Goal: Information Seeking & Learning: Learn about a topic

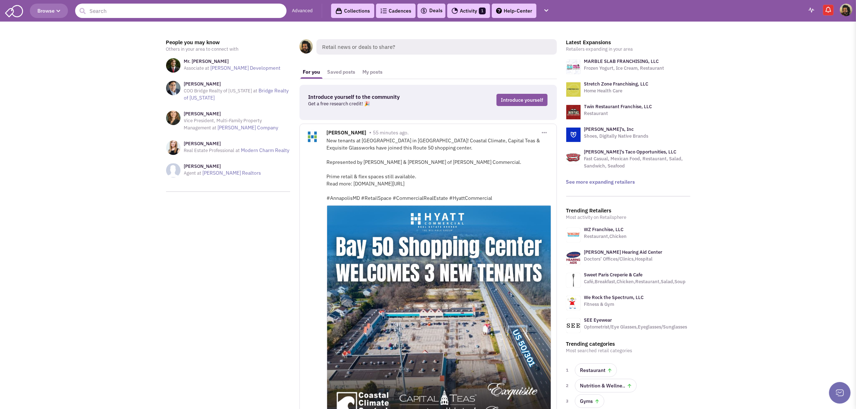
click at [176, 13] on input "text" at bounding box center [180, 11] width 211 height 14
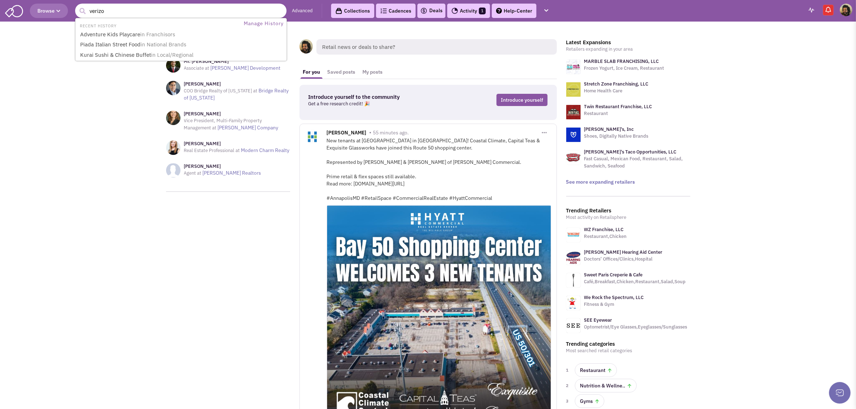
type input "verizon"
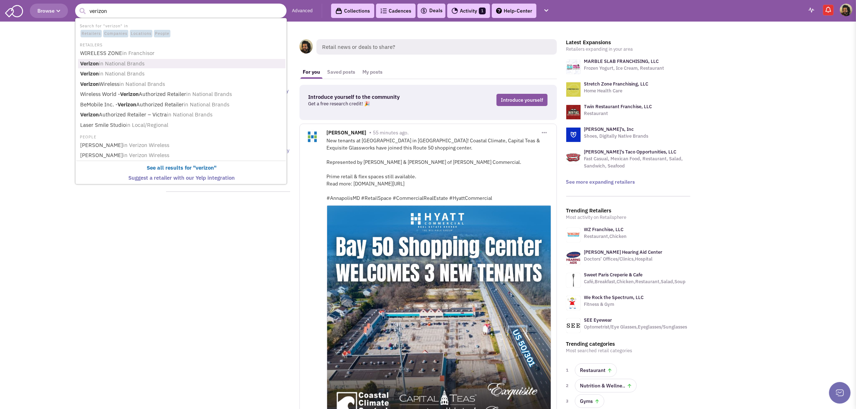
click at [141, 65] on span "in National Brands" at bounding box center [122, 63] width 46 height 7
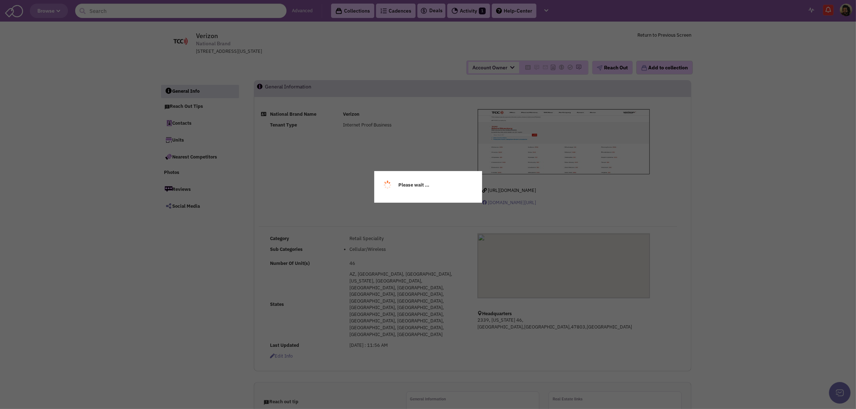
select select
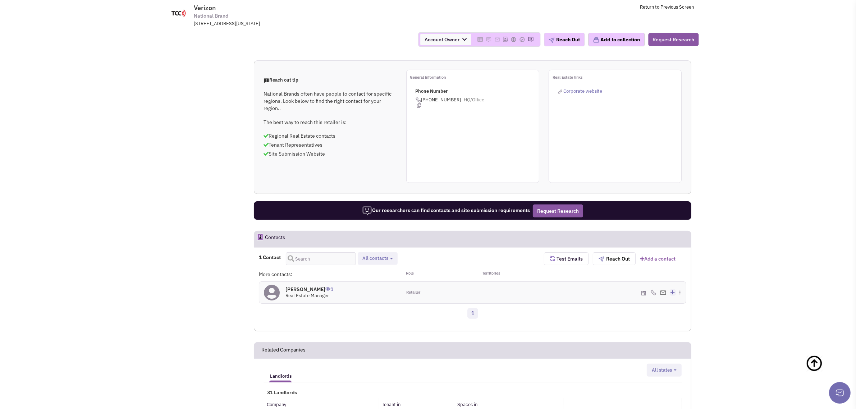
scroll to position [315, 0]
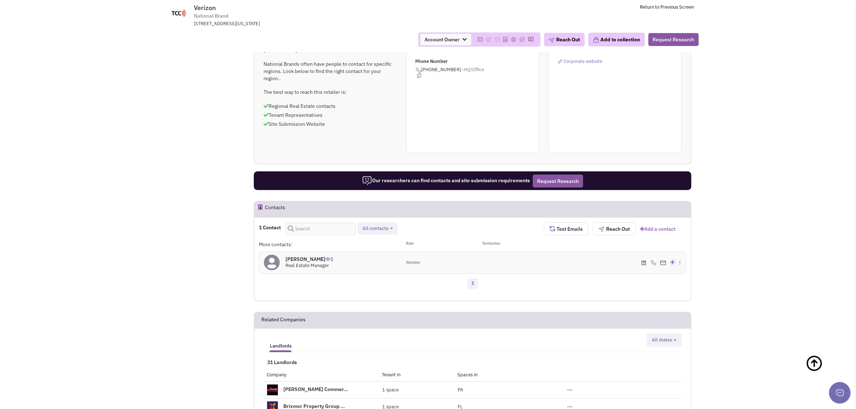
click at [306, 256] on h4 "[PERSON_NAME] 1" at bounding box center [309, 259] width 48 height 6
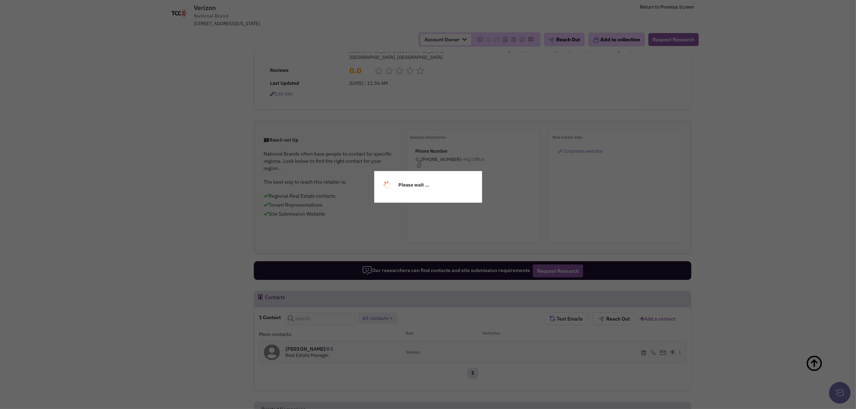
scroll to position [0, 0]
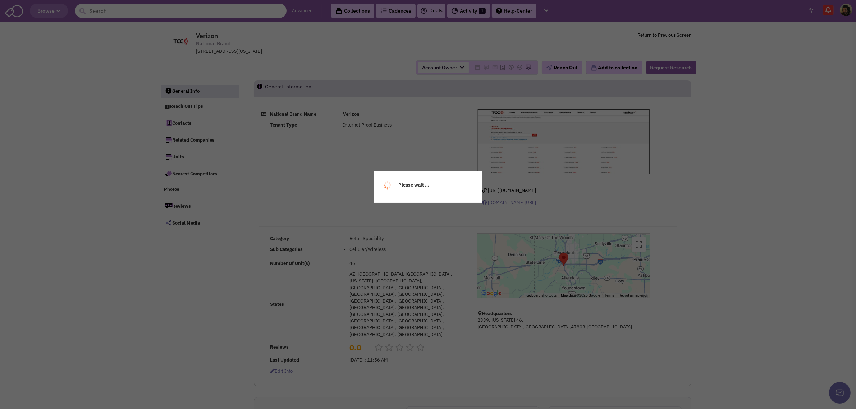
click at [120, 7] on input "text" at bounding box center [180, 11] width 211 height 14
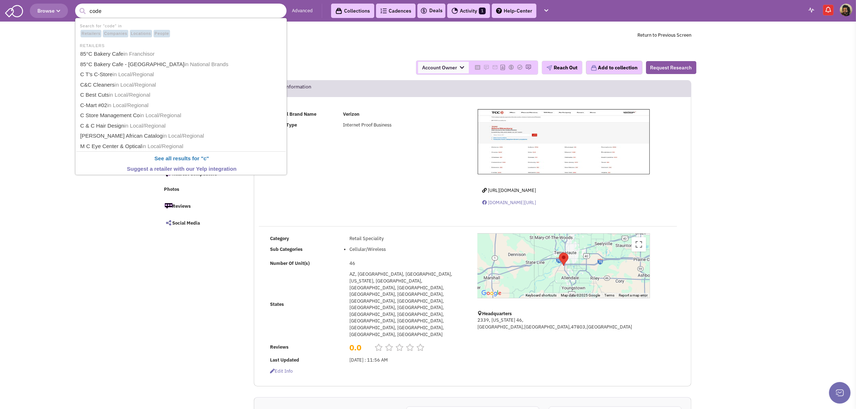
type input "code"
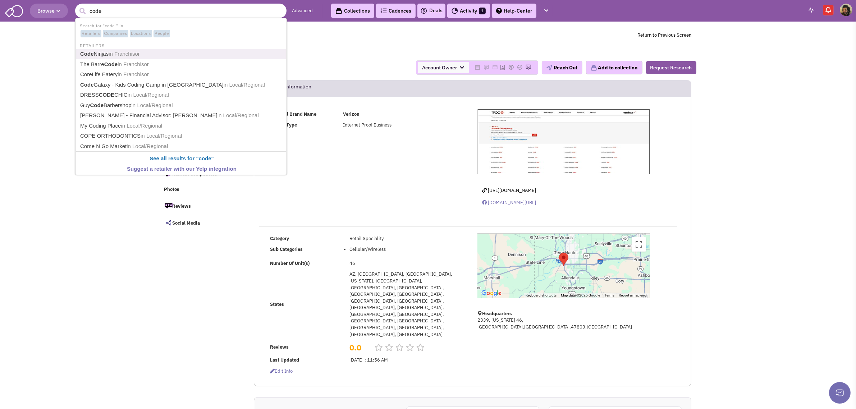
click at [107, 52] on link "Code Ninjas in Franchisor" at bounding box center [181, 54] width 207 height 10
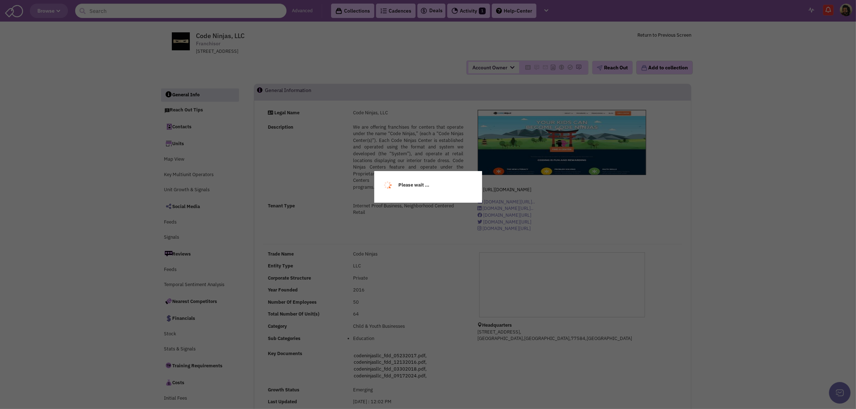
select select
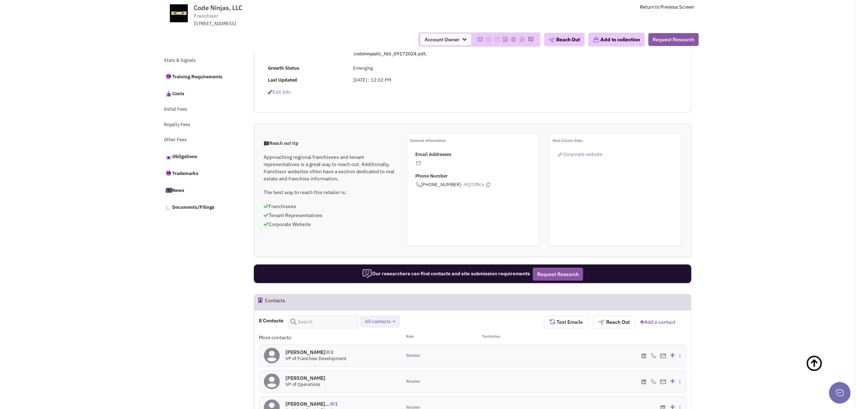
scroll to position [495, 0]
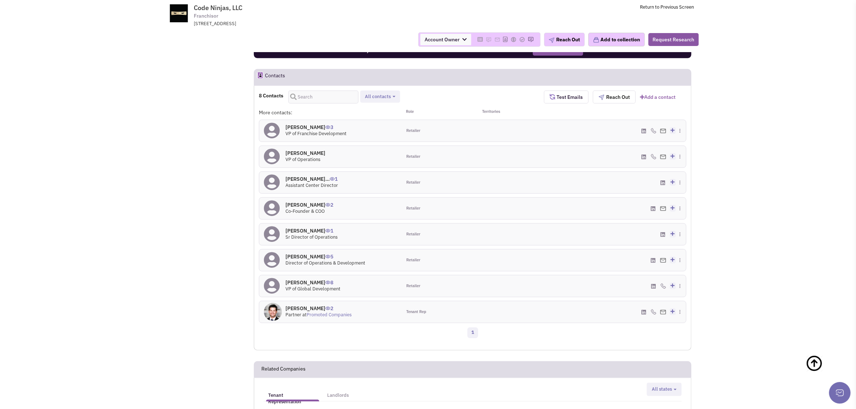
click at [301, 128] on h4 "Mike C Rodrigues 3" at bounding box center [315, 127] width 61 height 6
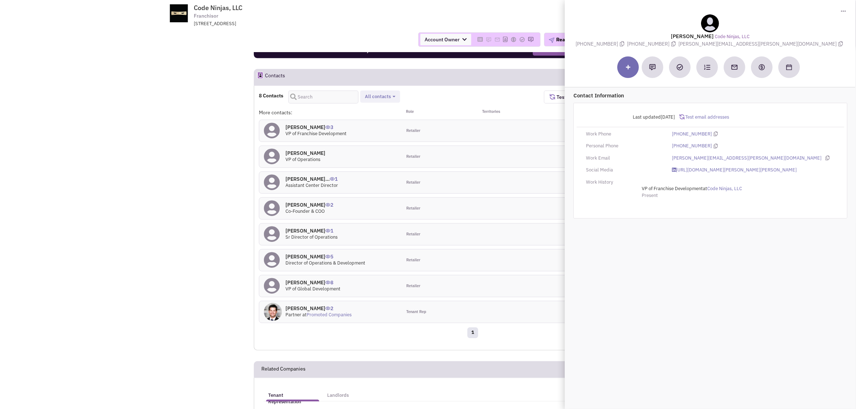
drag, startPoint x: 87, startPoint y: 106, endPoint x: 101, endPoint y: 92, distance: 20.1
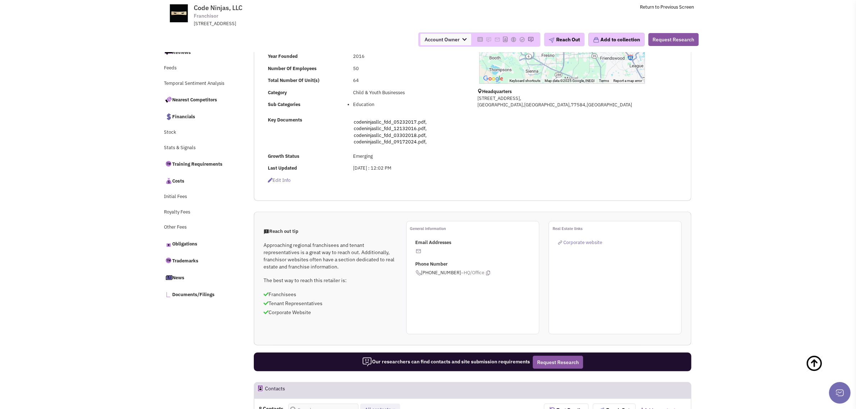
scroll to position [0, 0]
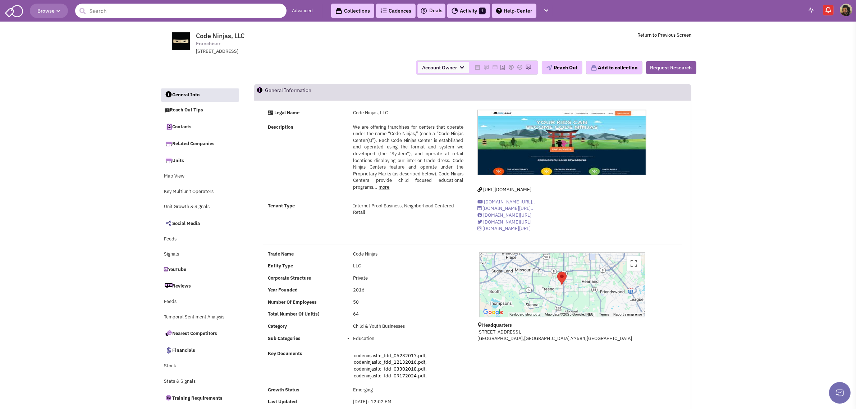
click at [129, 10] on input "text" at bounding box center [180, 11] width 211 height 14
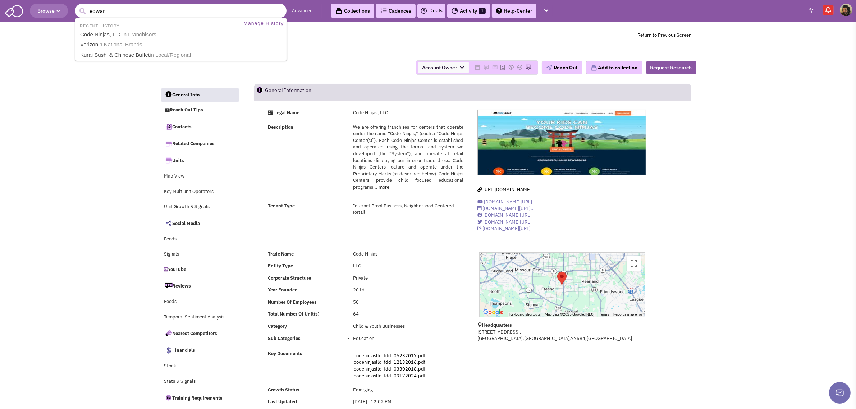
type input "edward"
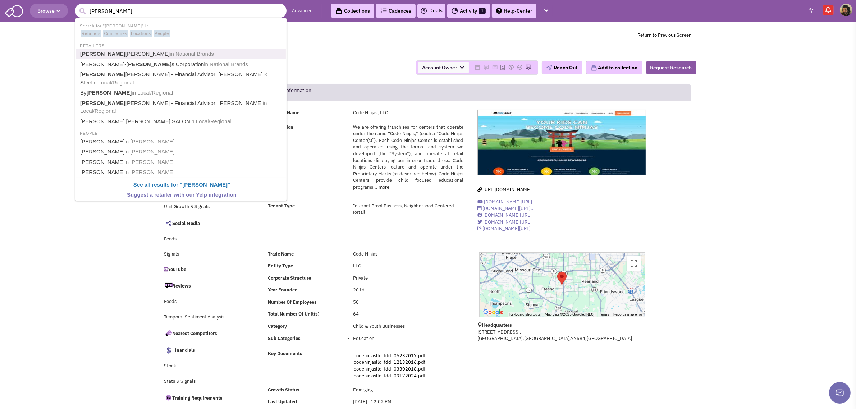
click at [170, 52] on span "in National Brands" at bounding box center [192, 54] width 44 height 6
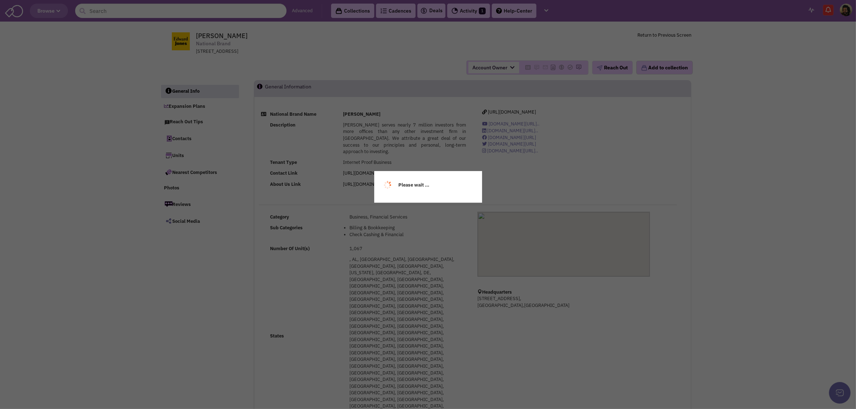
select select
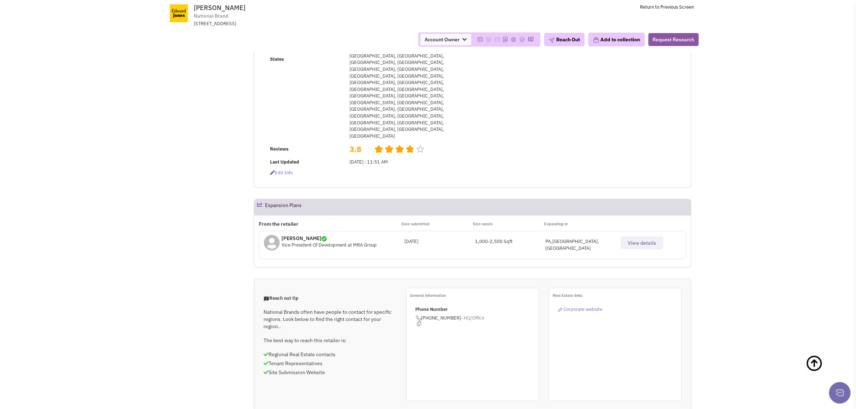
scroll to position [180, 0]
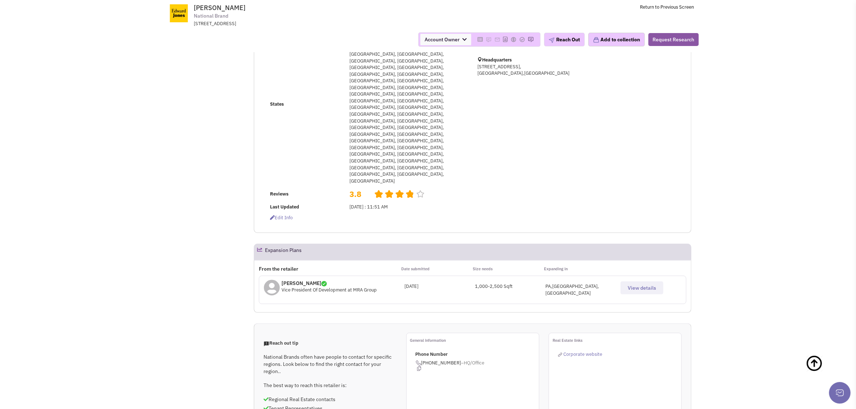
drag, startPoint x: 649, startPoint y: 145, endPoint x: 643, endPoint y: 154, distance: 11.3
click at [649, 285] on span "View details" at bounding box center [642, 288] width 28 height 6
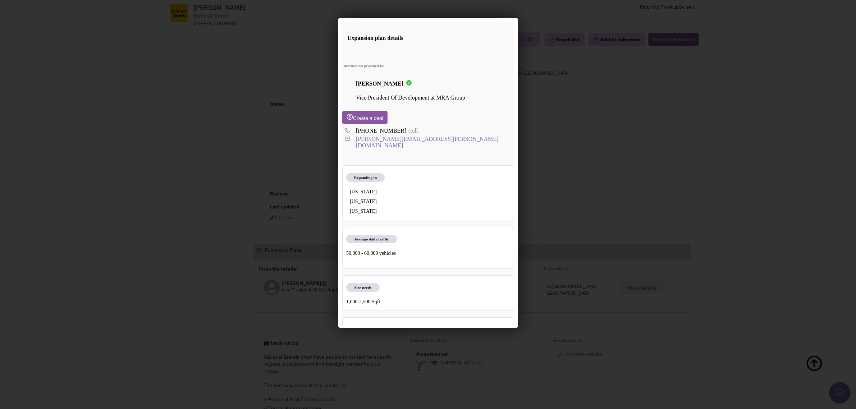
scroll to position [0, 0]
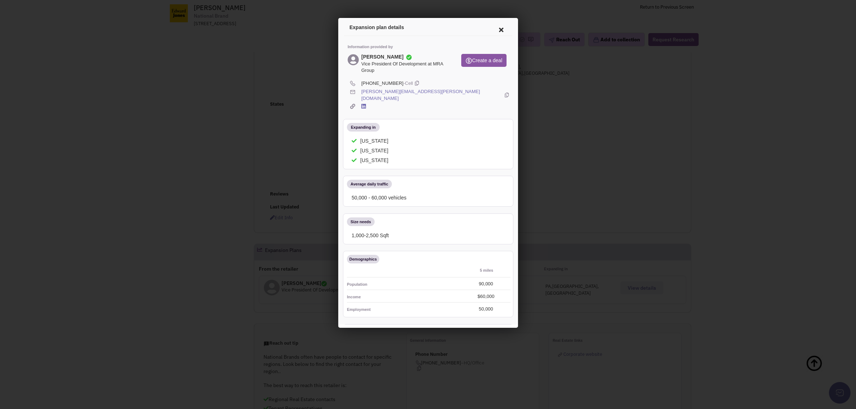
click at [492, 27] on icon at bounding box center [499, 28] width 15 height 17
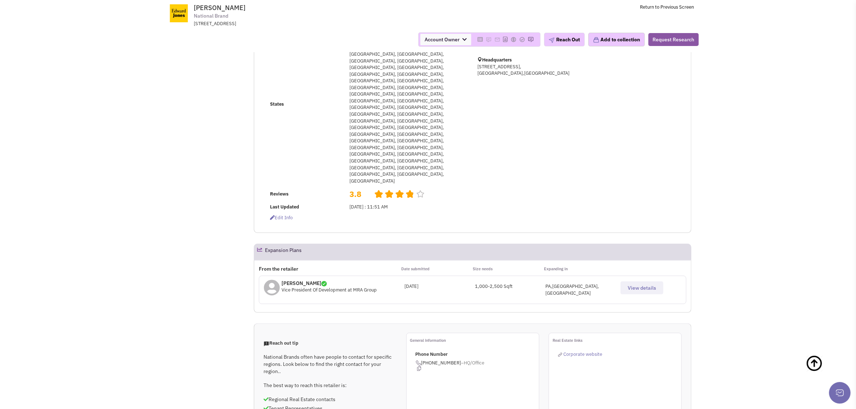
drag, startPoint x: 634, startPoint y: 146, endPoint x: 634, endPoint y: 150, distance: 3.6
click at [634, 285] on span "View details" at bounding box center [642, 288] width 28 height 6
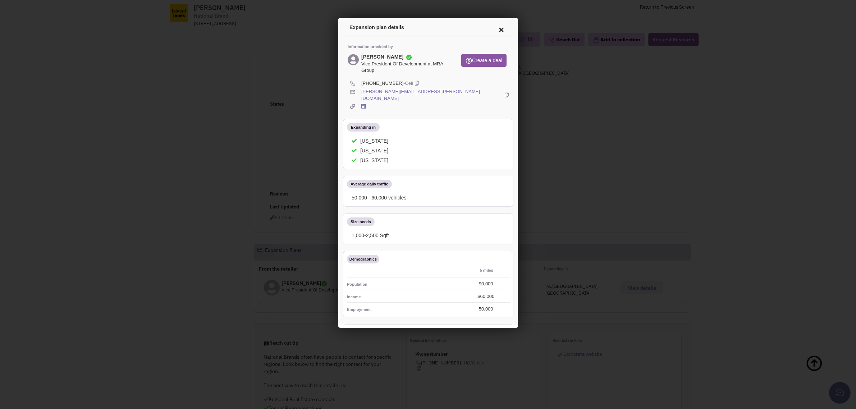
click at [492, 28] on icon at bounding box center [499, 28] width 15 height 17
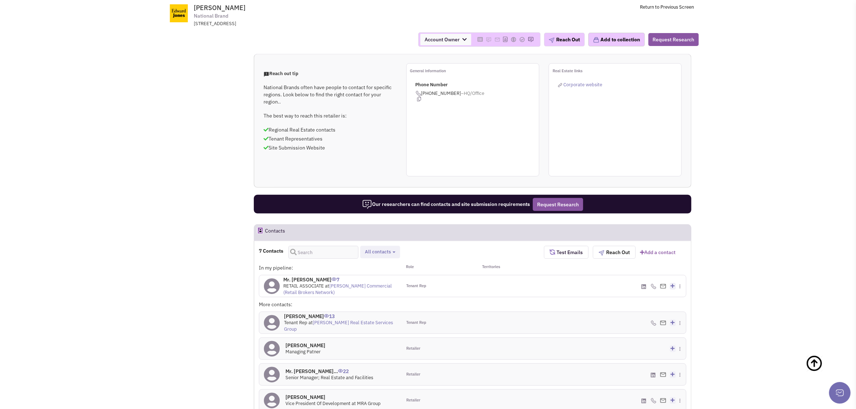
click at [319, 368] on h4 "Mr. Justin Bolzeniu... 22" at bounding box center [329, 371] width 88 height 6
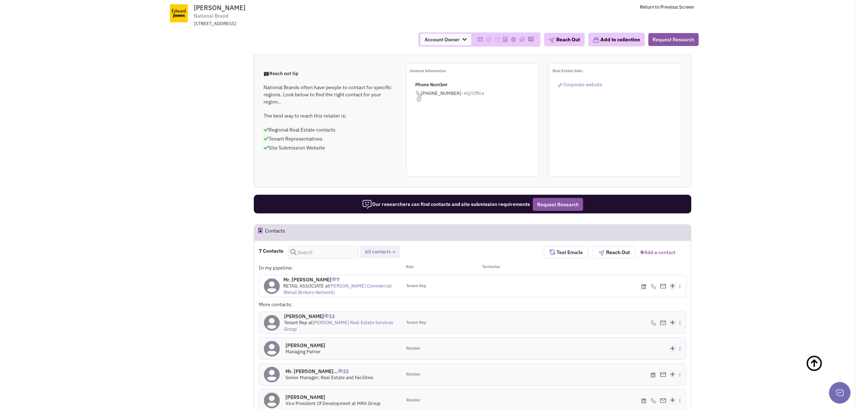
scroll to position [225, 0]
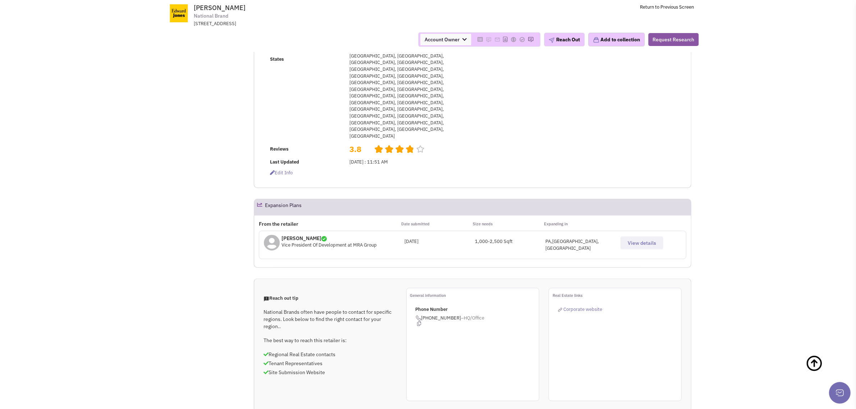
click at [634, 240] on span "View details" at bounding box center [642, 243] width 28 height 6
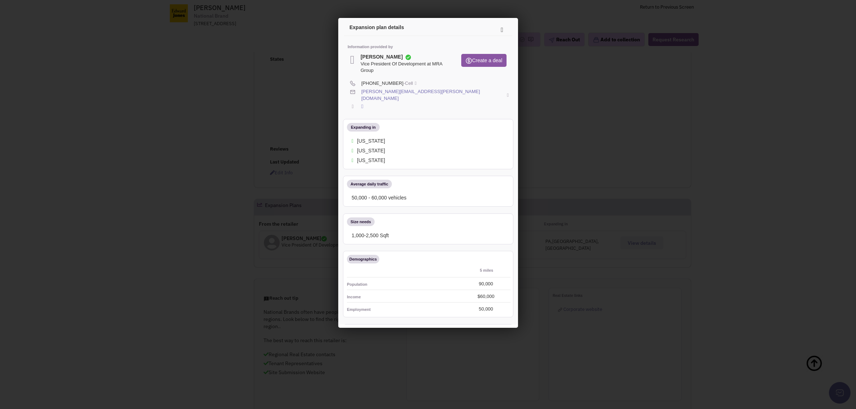
scroll to position [0, 0]
click at [503, 91] on icon at bounding box center [505, 93] width 4 height 13
click at [493, 29] on icon at bounding box center [499, 28] width 15 height 17
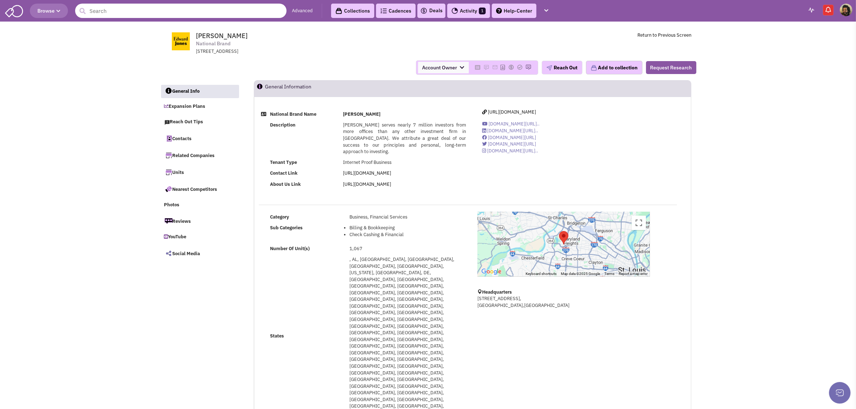
click at [111, 12] on input "text" at bounding box center [180, 11] width 211 height 14
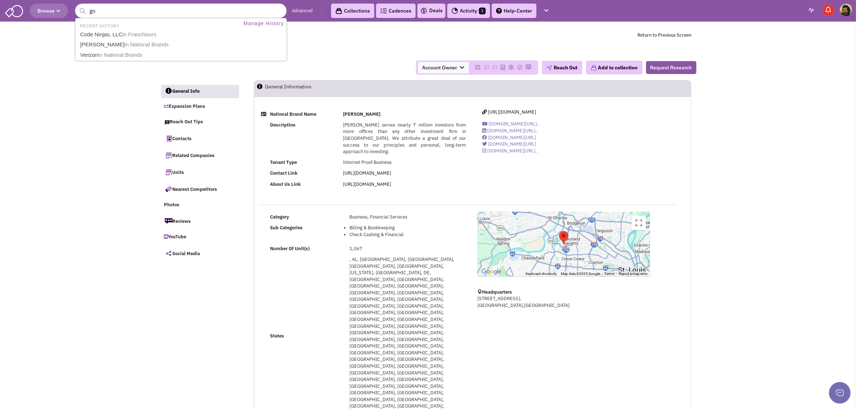
type input "gnc"
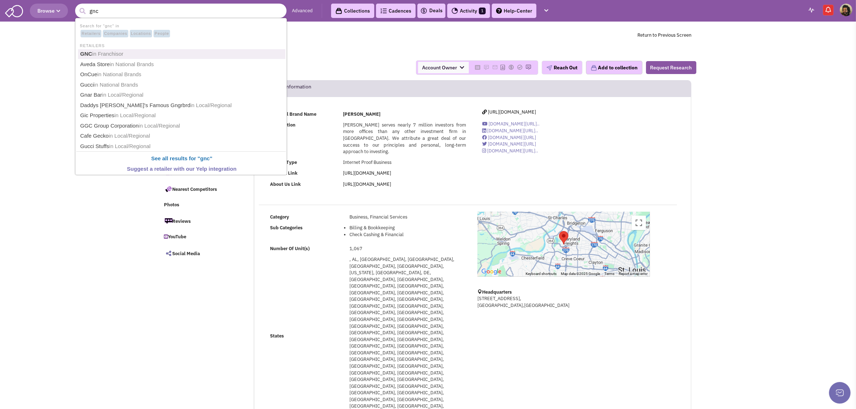
click at [100, 55] on span "in Franchisor" at bounding box center [107, 54] width 31 height 6
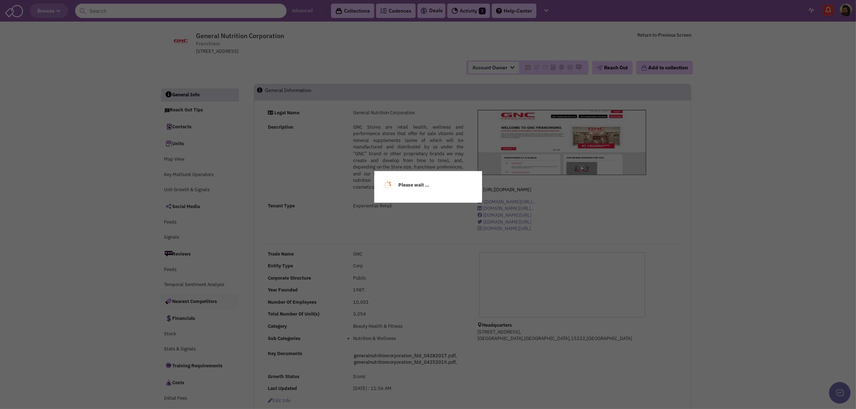
select select
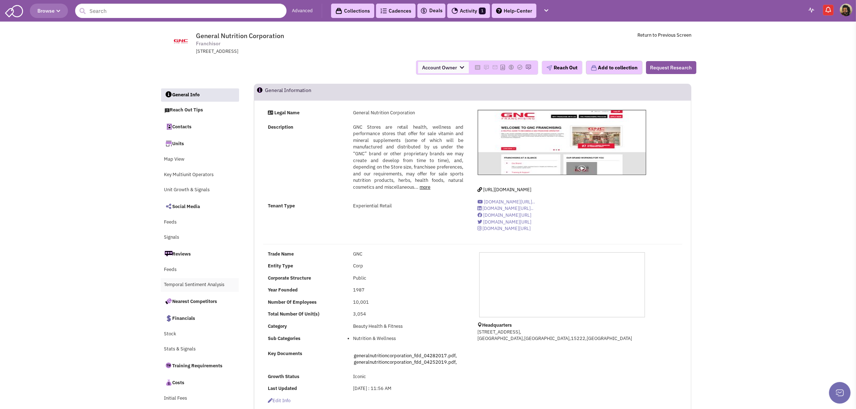
select select
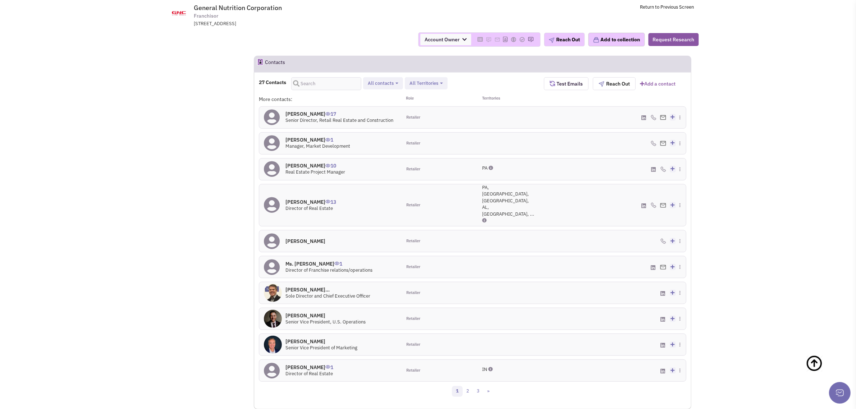
scroll to position [466, 0]
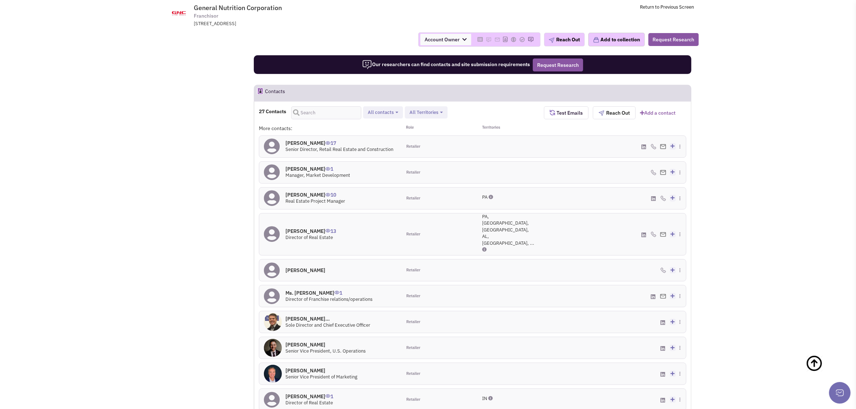
click at [385, 114] on span "All contacts" at bounding box center [381, 112] width 26 height 6
click at [389, 152] on label "Site selection decision makers" at bounding box center [408, 152] width 85 height 9
click at [373, 150] on input "Site selection decision makers" at bounding box center [373, 150] width 0 height 0
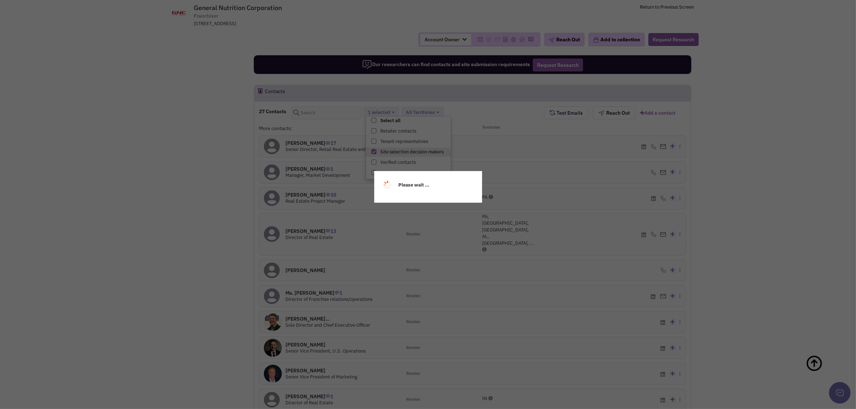
scroll to position [13, 0]
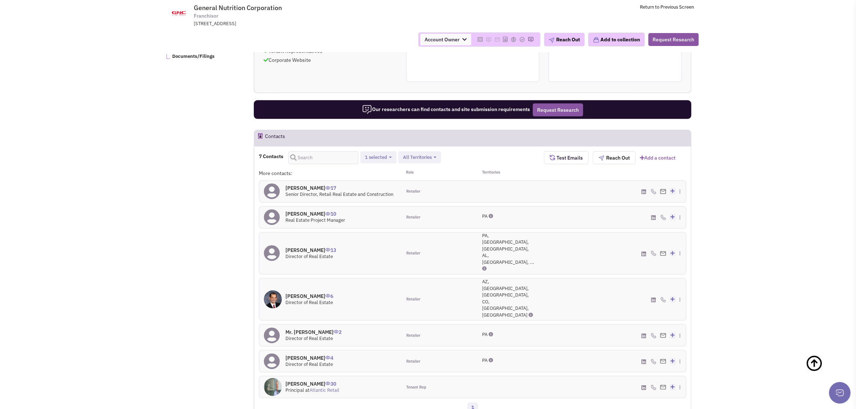
click at [373, 159] on span "1 selected" at bounding box center [376, 157] width 22 height 6
click at [371, 165] on span at bounding box center [371, 165] width 5 height 5
click at [370, 164] on input "Select all" at bounding box center [370, 164] width 0 height 0
select select "1"
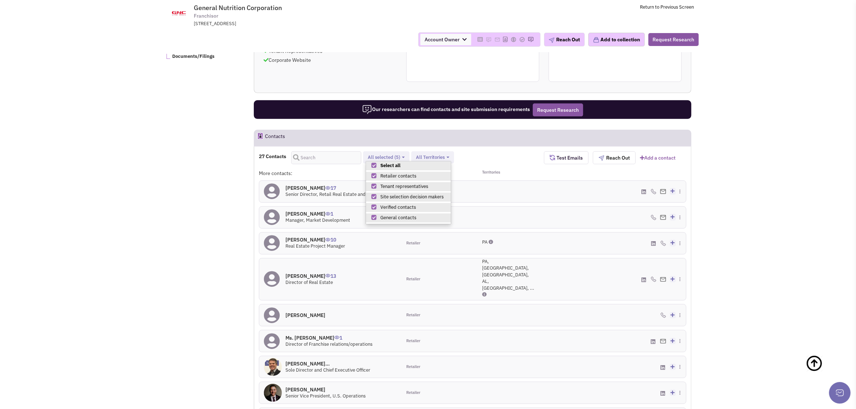
scroll to position [511, 0]
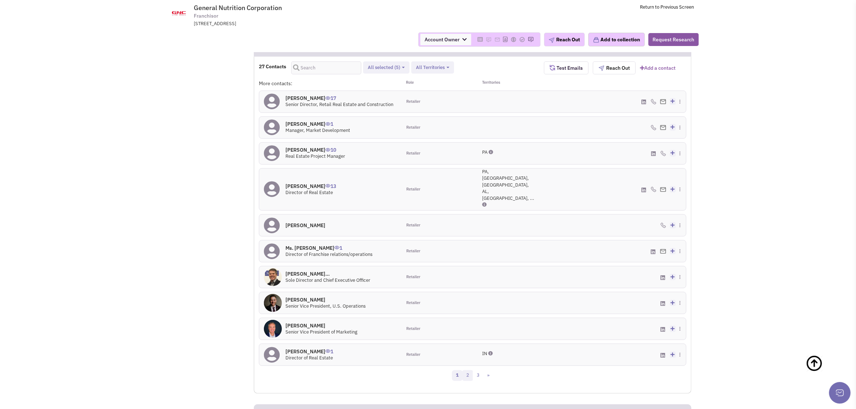
click at [466, 370] on link "2" at bounding box center [467, 375] width 11 height 11
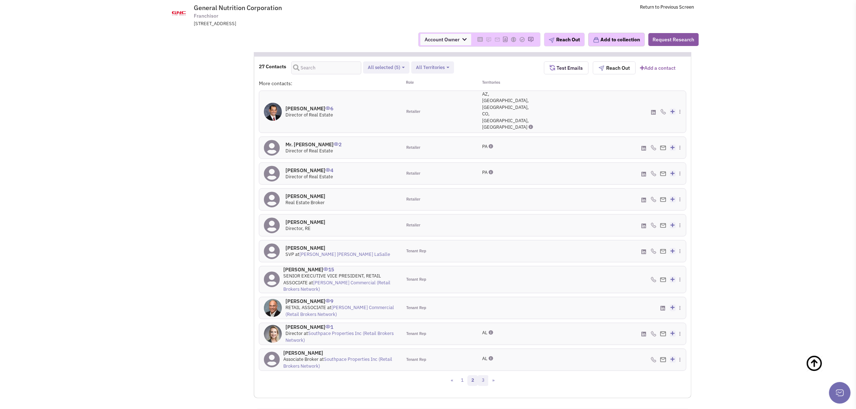
click at [481, 375] on link "3" at bounding box center [483, 380] width 11 height 11
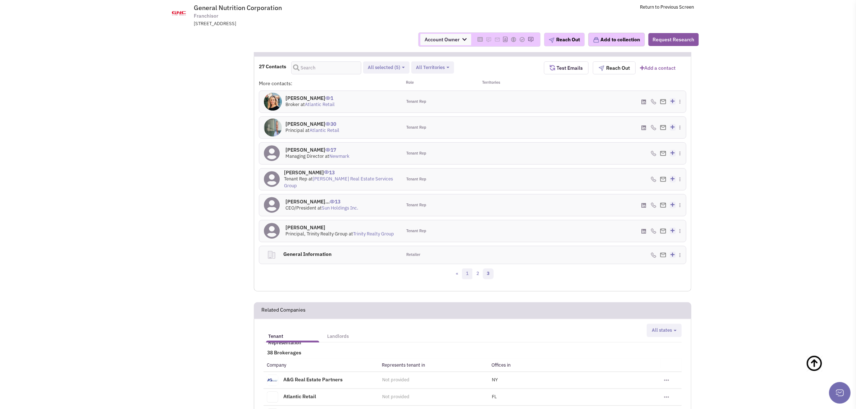
click at [470, 277] on link "1" at bounding box center [467, 274] width 11 height 11
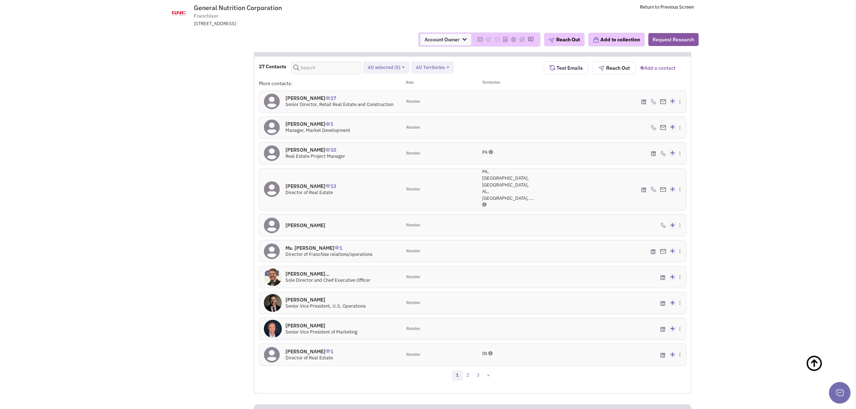
click at [404, 63] on span "Retailer contacts Tenant representatives Site selection decision makers Verifie…" at bounding box center [386, 67] width 46 height 13
click at [403, 65] on button "All selected (5)" at bounding box center [386, 68] width 41 height 8
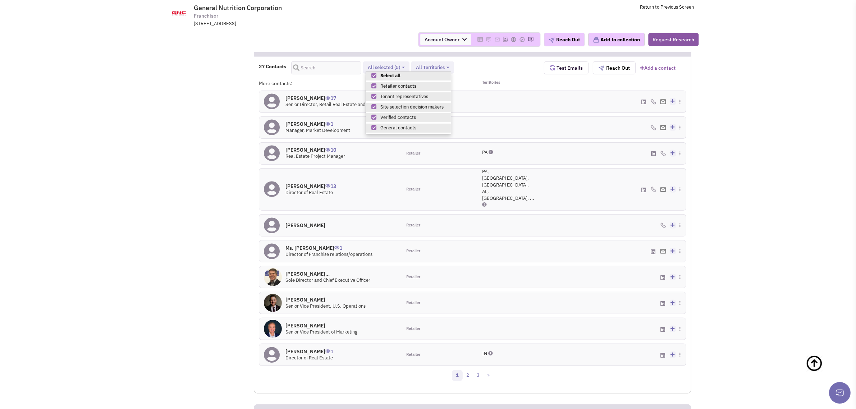
click at [376, 76] on span at bounding box center [373, 75] width 5 height 5
click at [373, 74] on input "Select all" at bounding box center [373, 74] width 0 height 0
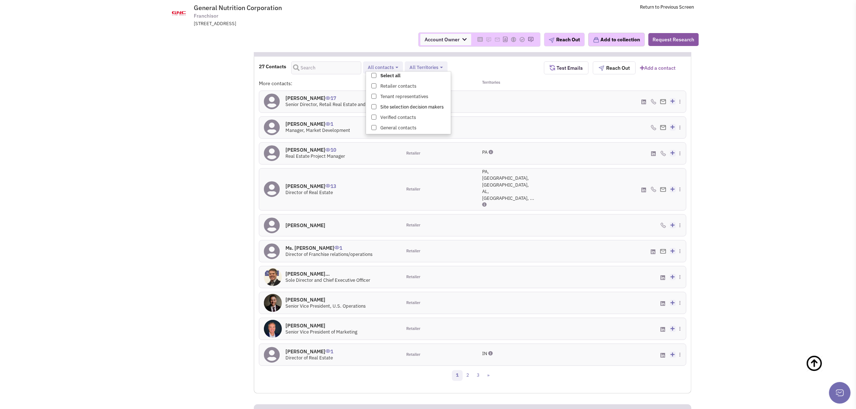
click at [375, 108] on span at bounding box center [373, 106] width 5 height 5
click at [373, 105] on input "Site selection decision makers" at bounding box center [373, 105] width 0 height 0
select select "4"
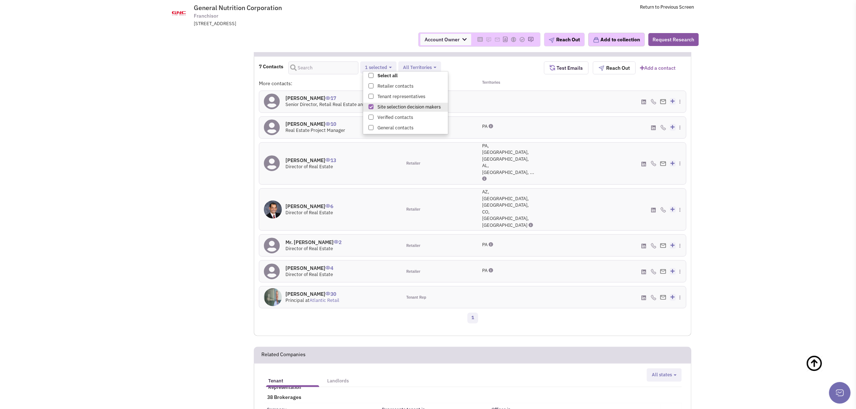
click at [295, 97] on h4 "Craig Siegel 17" at bounding box center [339, 98] width 108 height 6
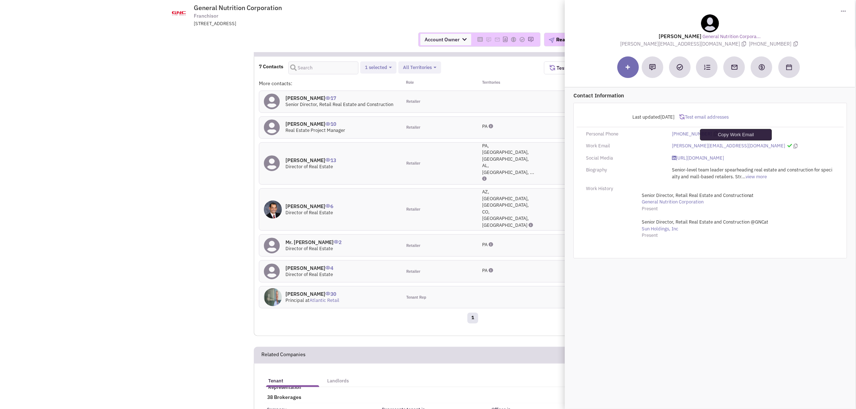
click at [794, 146] on icon at bounding box center [796, 146] width 4 height 5
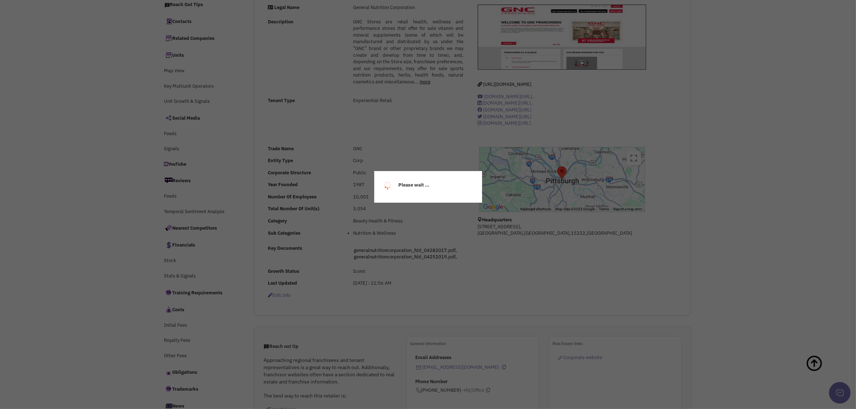
scroll to position [0, 0]
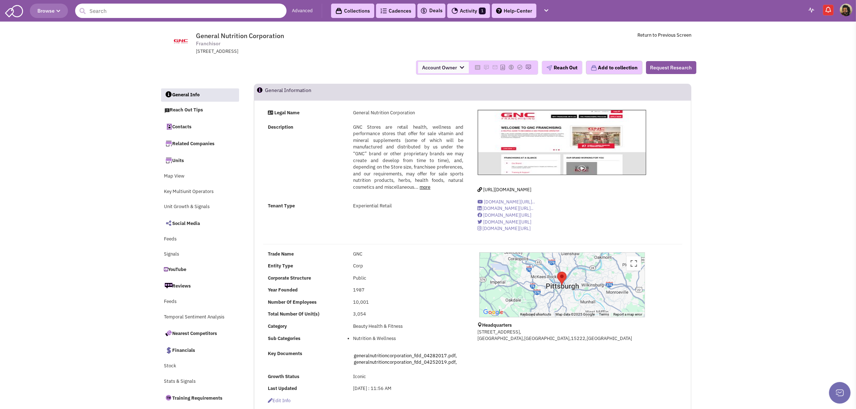
click at [129, 9] on input "text" at bounding box center [180, 11] width 211 height 14
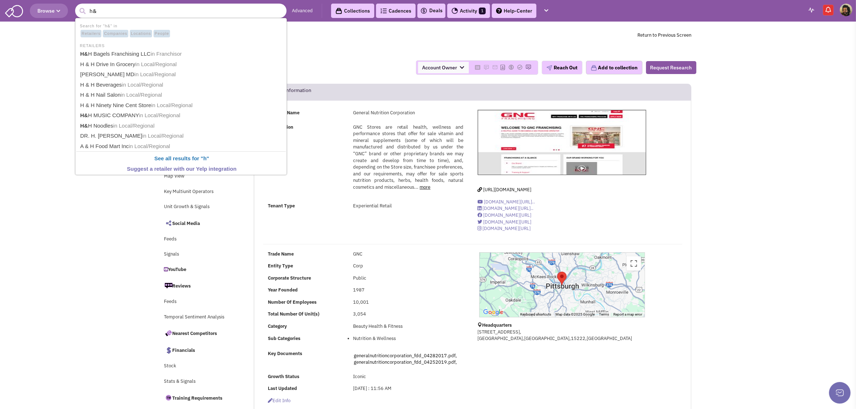
type input "h&r"
click at [115, 55] on span "in Franchisor" at bounding box center [120, 54] width 31 height 6
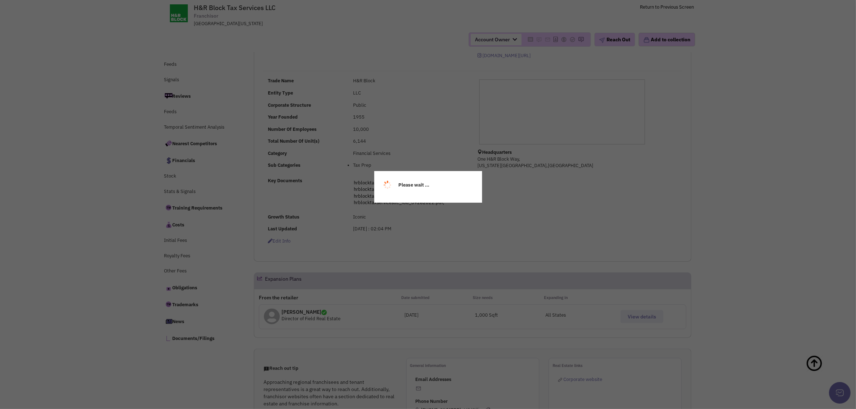
scroll to position [138, 0]
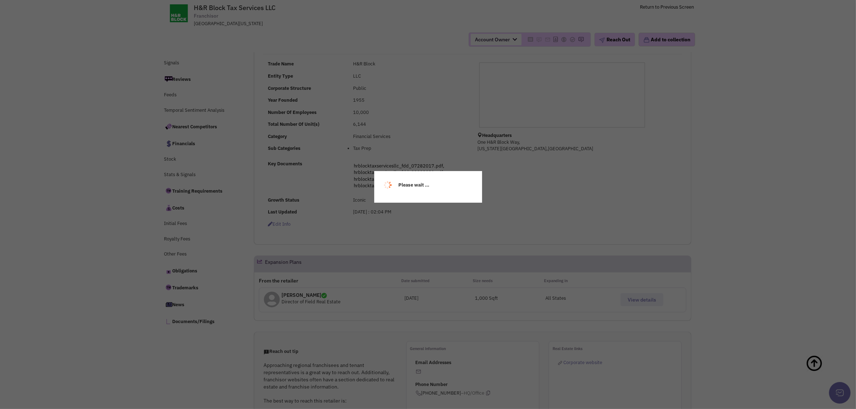
select select
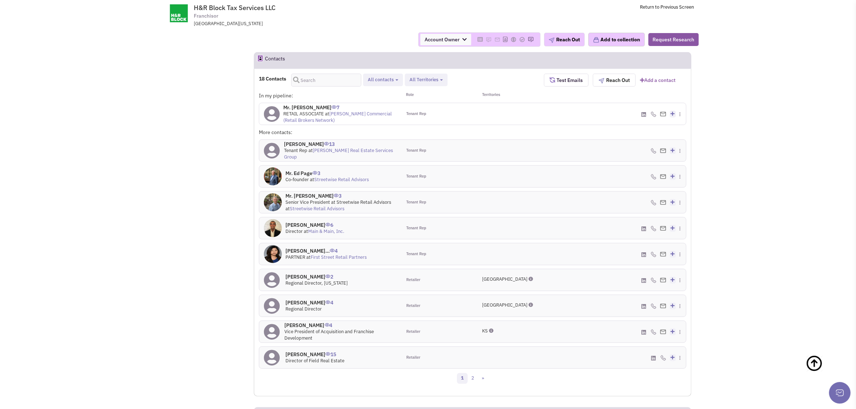
scroll to position [678, 0]
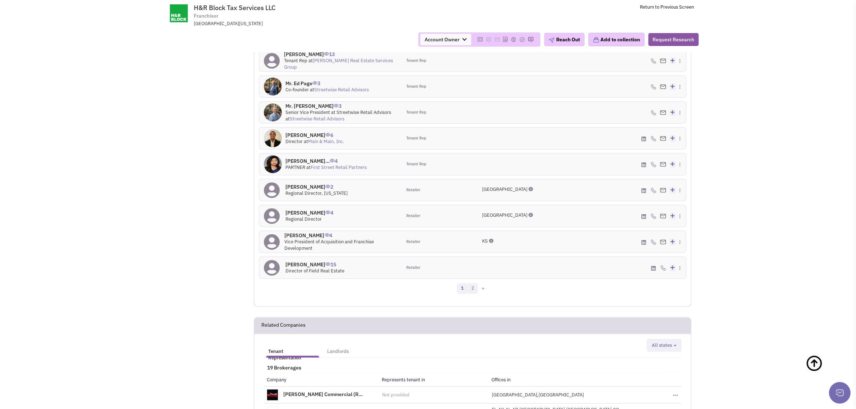
click at [471, 292] on link "2" at bounding box center [472, 288] width 11 height 11
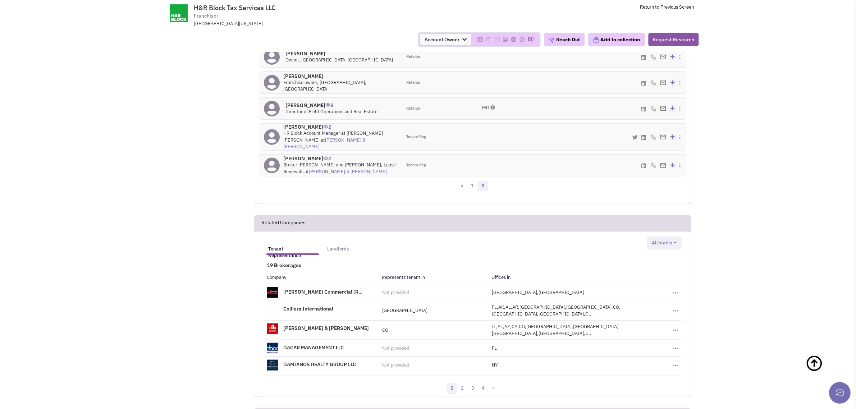
scroll to position [543, 0]
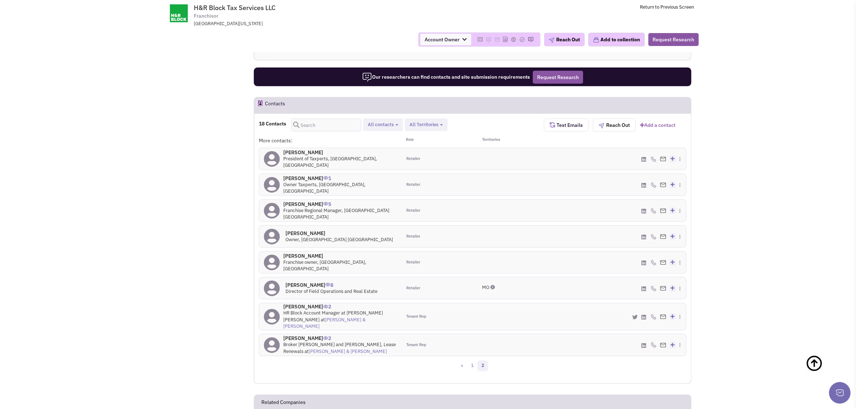
click at [387, 129] on span "Retailer contacts Tenant representatives Site selection decision makers Verifie…" at bounding box center [383, 125] width 40 height 13
click at [380, 123] on span "All contacts" at bounding box center [381, 125] width 26 height 6
click at [375, 166] on span at bounding box center [373, 164] width 5 height 5
click at [373, 163] on input "Site selection decision makers" at bounding box center [373, 163] width 0 height 0
select select "4"
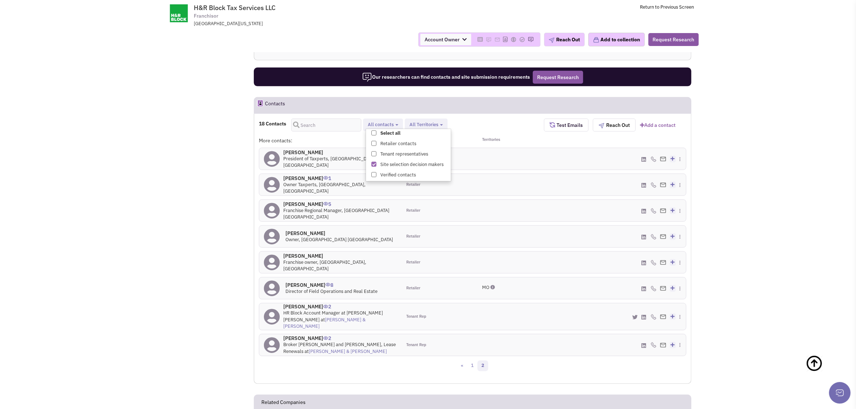
scroll to position [13, 0]
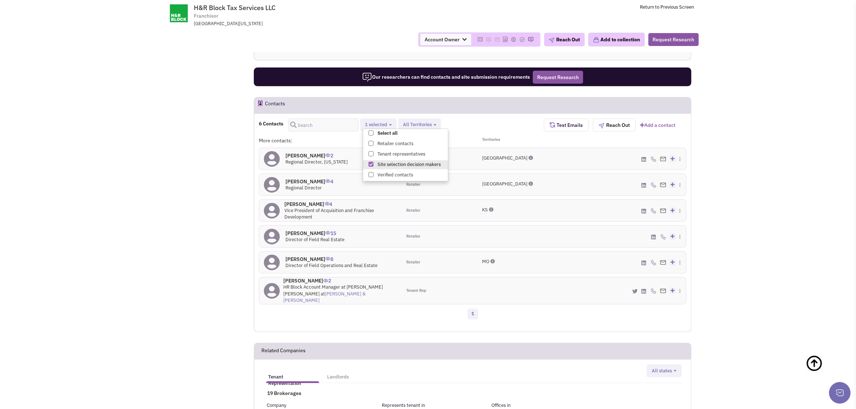
click at [306, 204] on h4 "Mr. Shawn P Moore 4" at bounding box center [341, 204] width 112 height 6
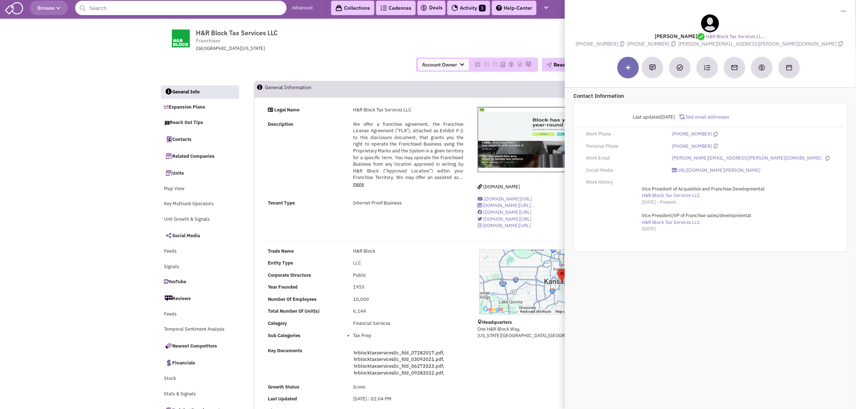
scroll to position [0, 0]
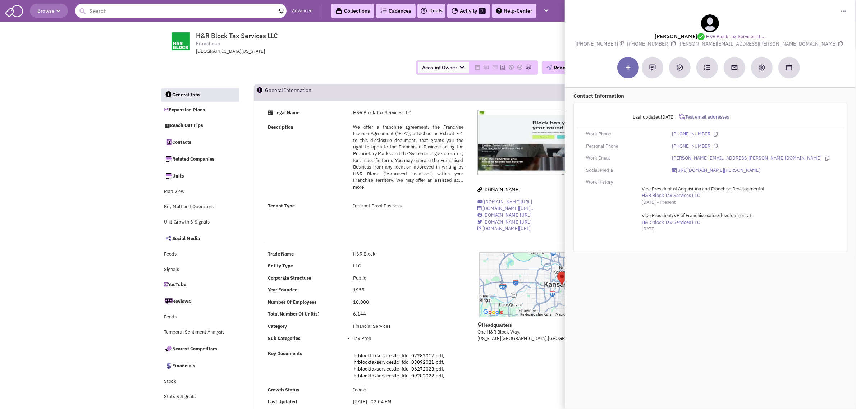
click at [155, 13] on input "text" at bounding box center [180, 11] width 211 height 14
paste input "Vitamin Shoppe"
type input "Vitamin Shoppe"
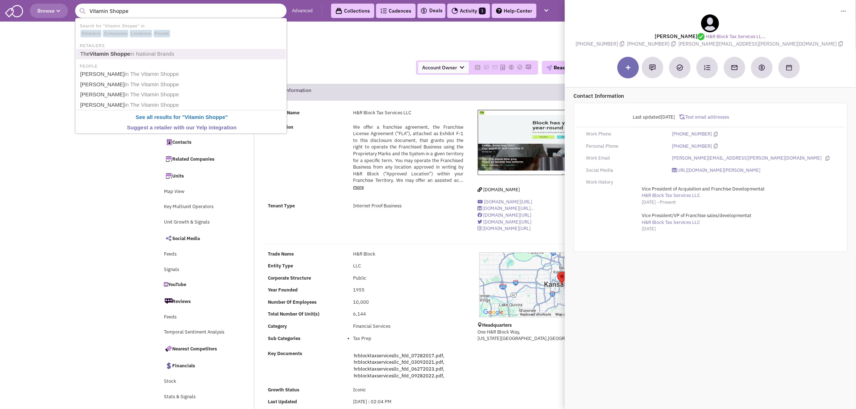
click at [130, 49] on link "The Vitamin Shoppe in National Brands" at bounding box center [181, 54] width 207 height 10
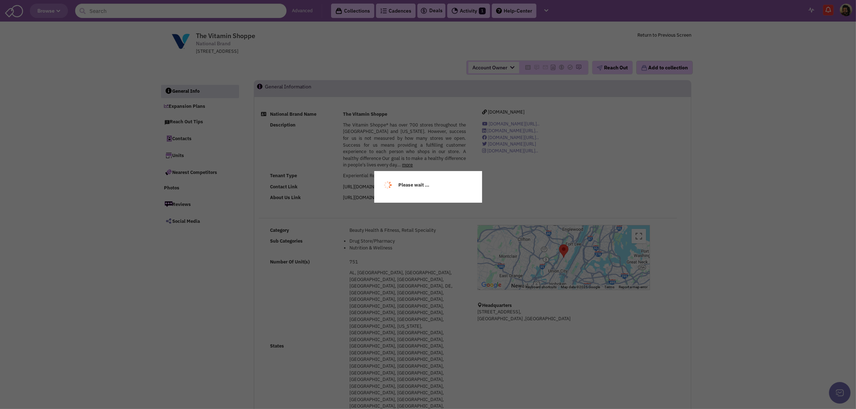
select select
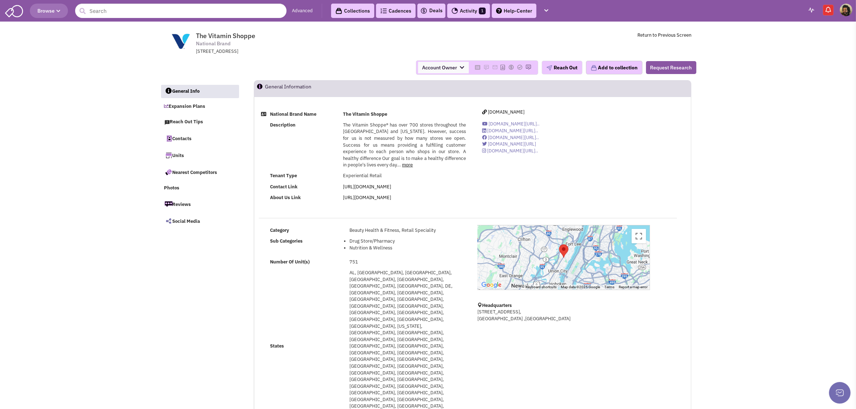
select select
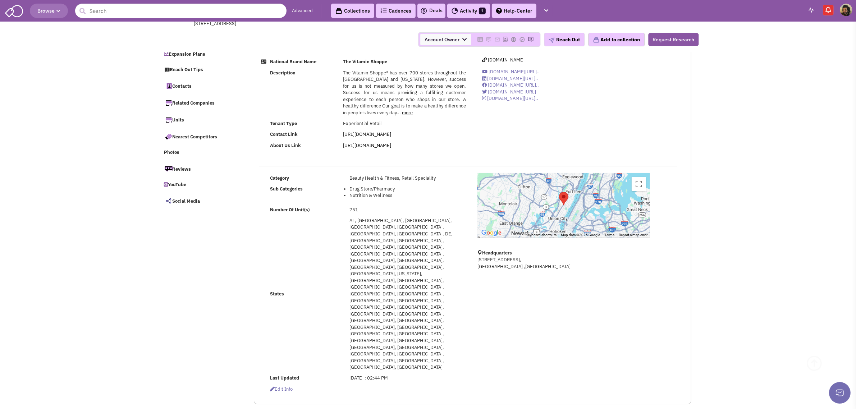
scroll to position [135, 0]
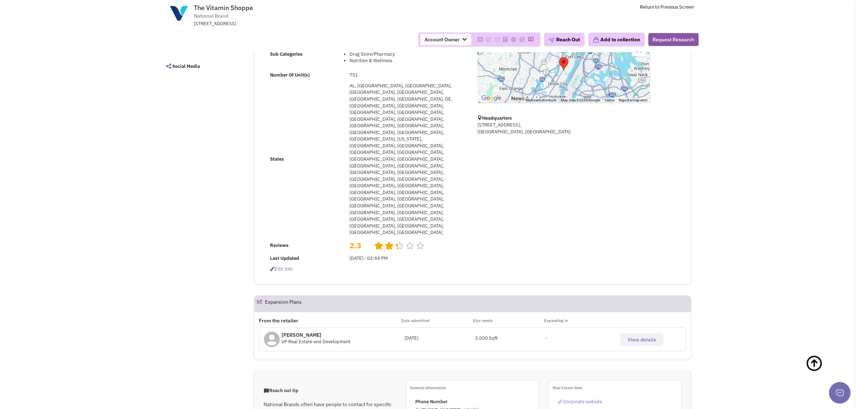
drag, startPoint x: 641, startPoint y: 211, endPoint x: 645, endPoint y: 212, distance: 4.8
click at [642, 337] on span "View details" at bounding box center [642, 340] width 28 height 6
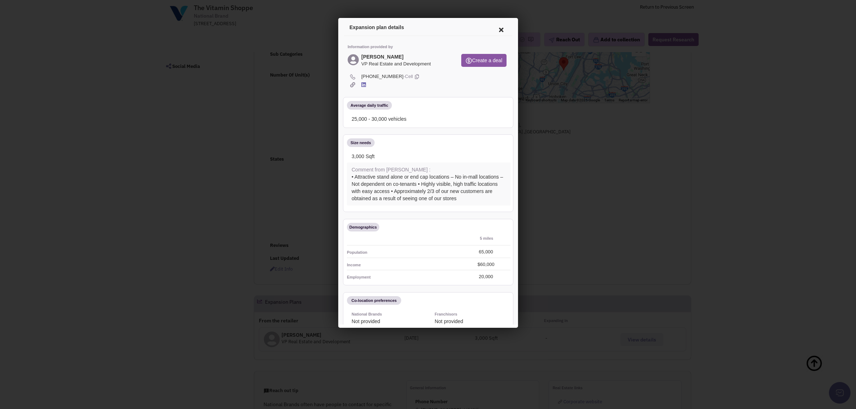
scroll to position [0, 0]
click at [494, 28] on icon at bounding box center [499, 28] width 15 height 17
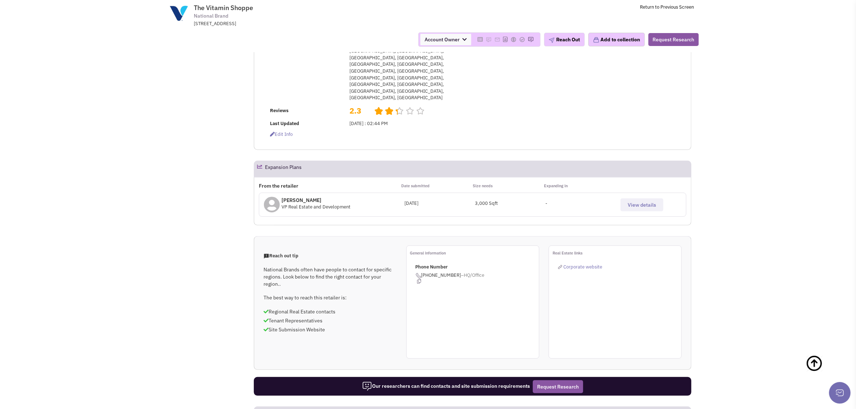
scroll to position [180, 0]
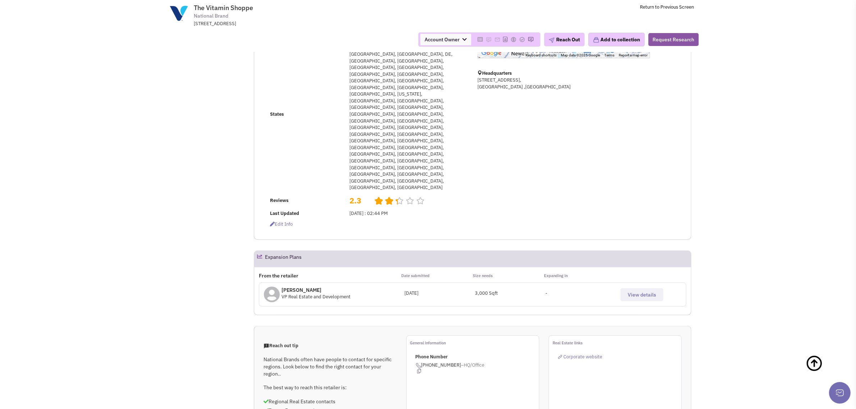
click at [640, 292] on span "View details" at bounding box center [642, 295] width 28 height 6
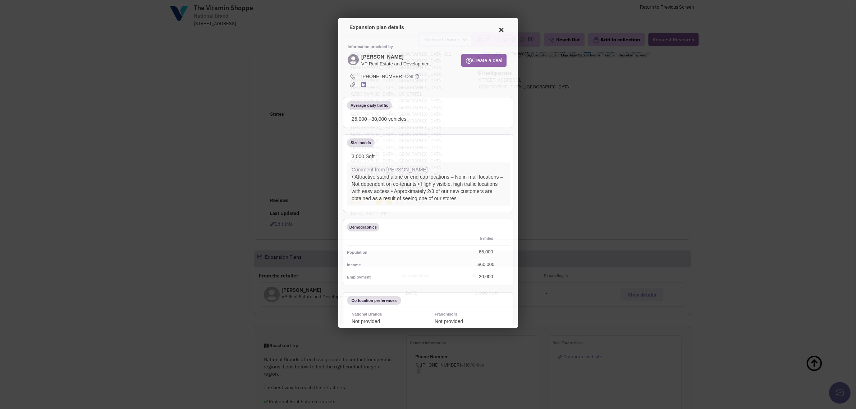
scroll to position [0, 0]
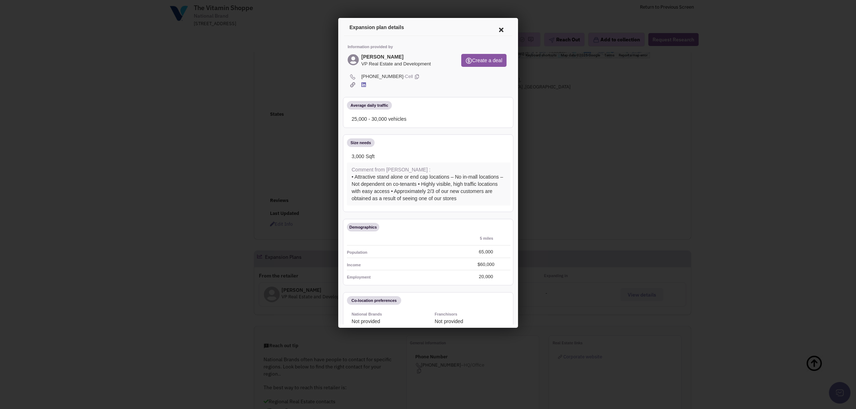
click at [363, 83] on icon at bounding box center [362, 83] width 5 height 5
click at [496, 26] on icon at bounding box center [499, 28] width 15 height 17
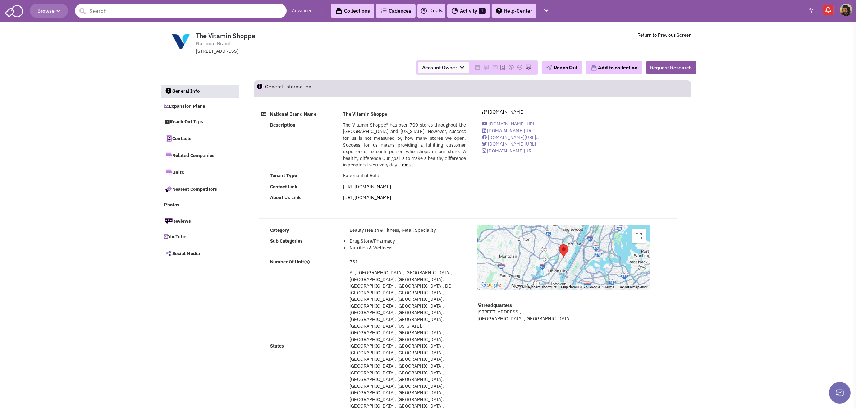
click at [132, 7] on input "text" at bounding box center [180, 11] width 211 height 14
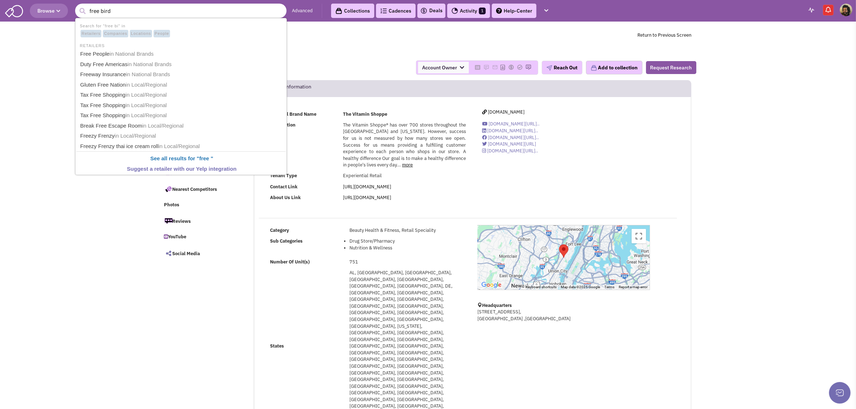
type input "free birds"
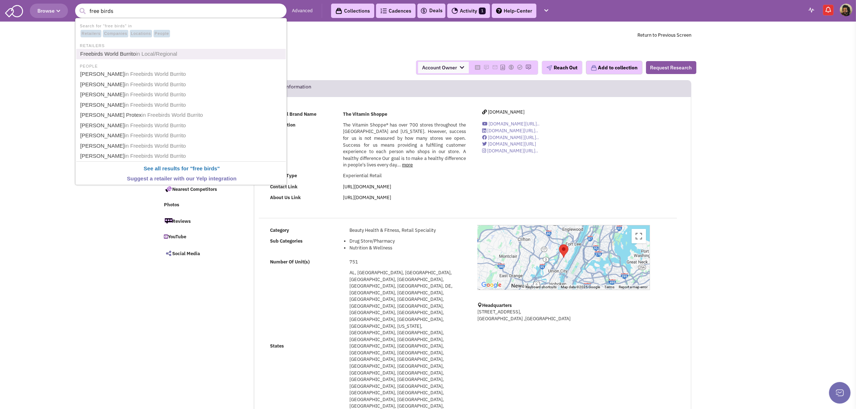
click at [118, 56] on link "Freebirds World Burrito in Local/Regional" at bounding box center [181, 54] width 207 height 10
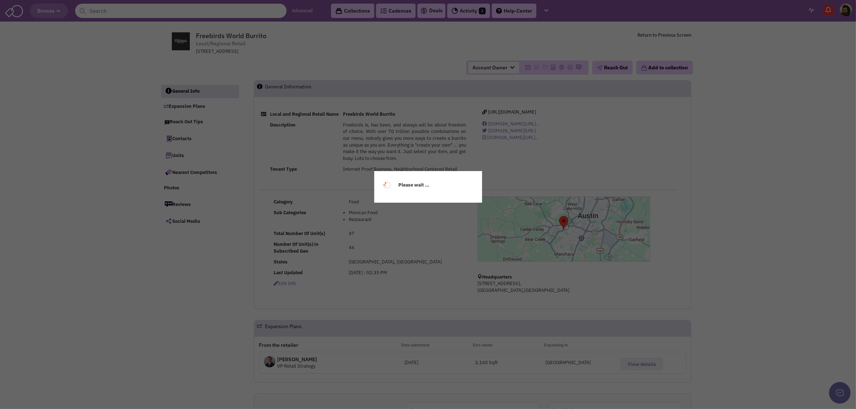
select select
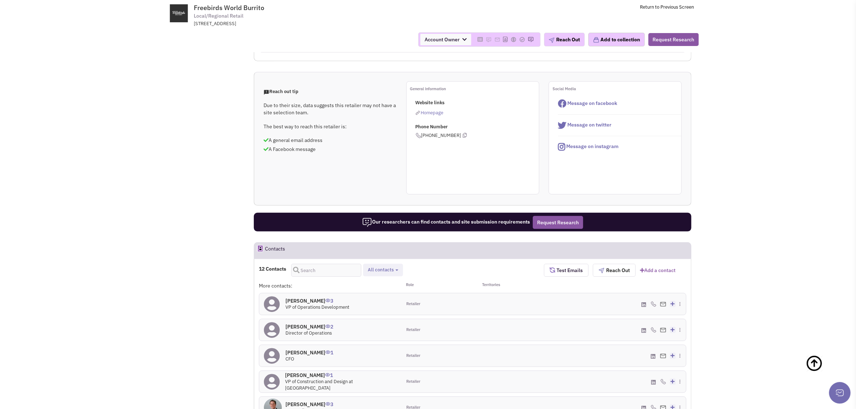
scroll to position [184, 0]
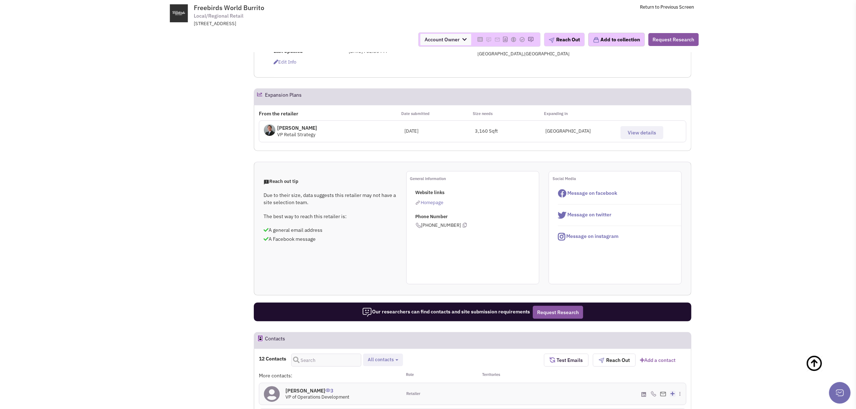
click at [640, 136] on span "View details" at bounding box center [642, 132] width 28 height 6
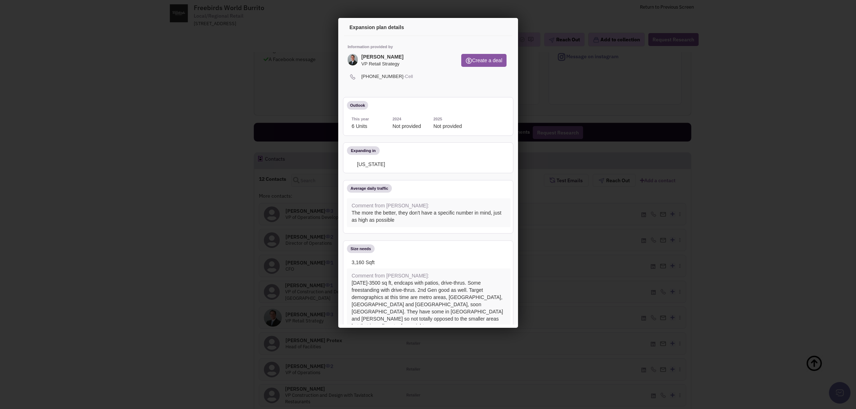
scroll to position [409, 0]
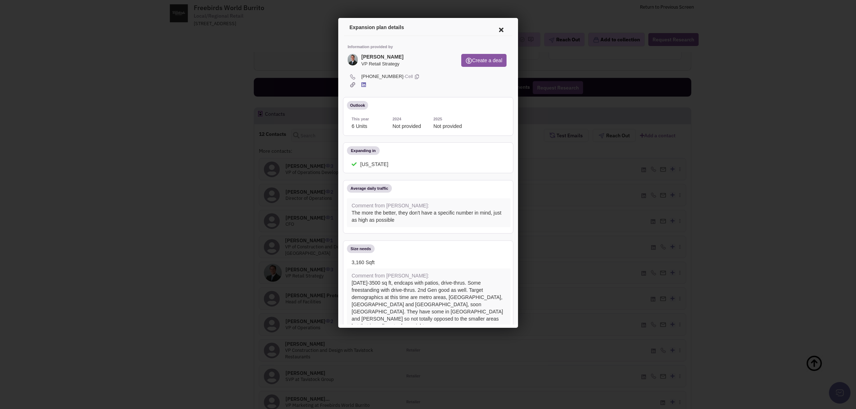
click at [184, 203] on div at bounding box center [428, 204] width 856 height 409
click at [492, 28] on icon at bounding box center [499, 28] width 15 height 17
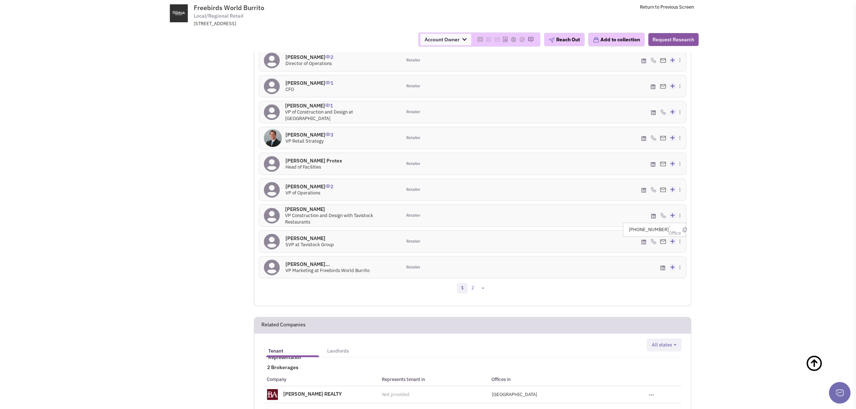
scroll to position [274, 0]
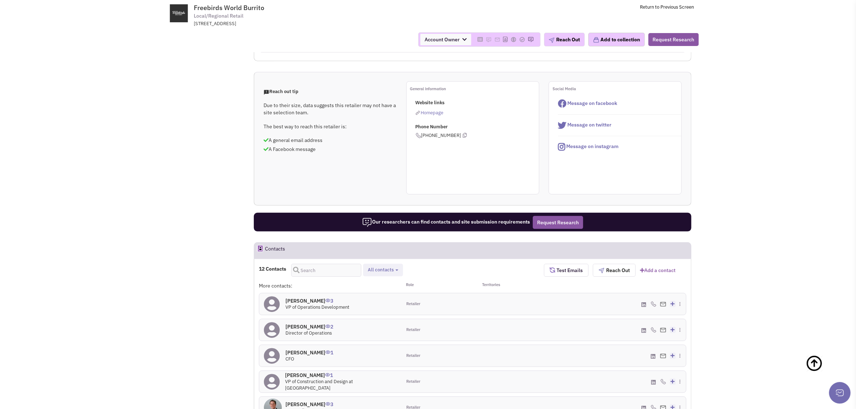
click at [377, 273] on span "All contacts" at bounding box center [381, 270] width 26 height 6
click at [375, 302] on span at bounding box center [373, 299] width 5 height 5
click at [373, 298] on input "Site selection decision makers" at bounding box center [373, 298] width 0 height 0
select select "4"
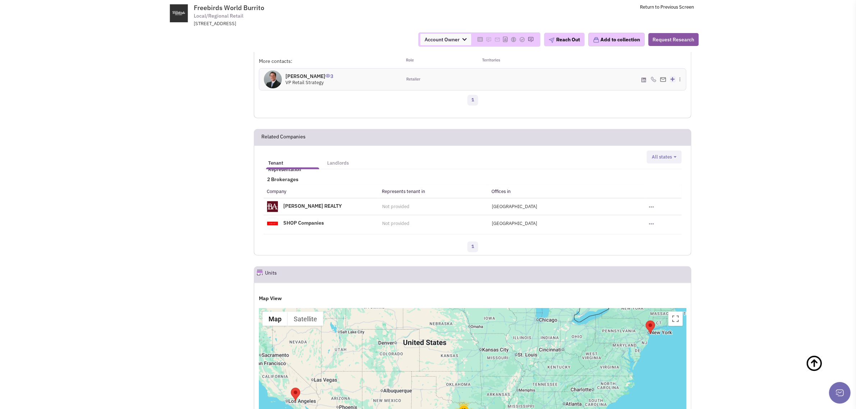
scroll to position [364, 0]
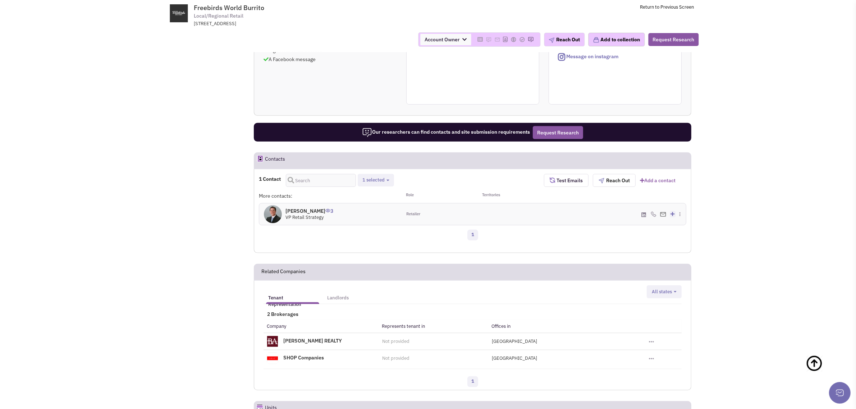
click at [314, 214] on h4 "Greg Stanislawski 3" at bounding box center [309, 211] width 48 height 6
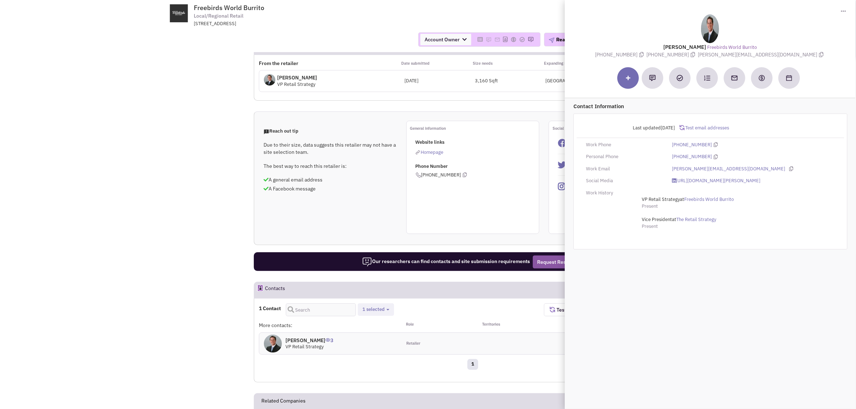
scroll to position [0, 0]
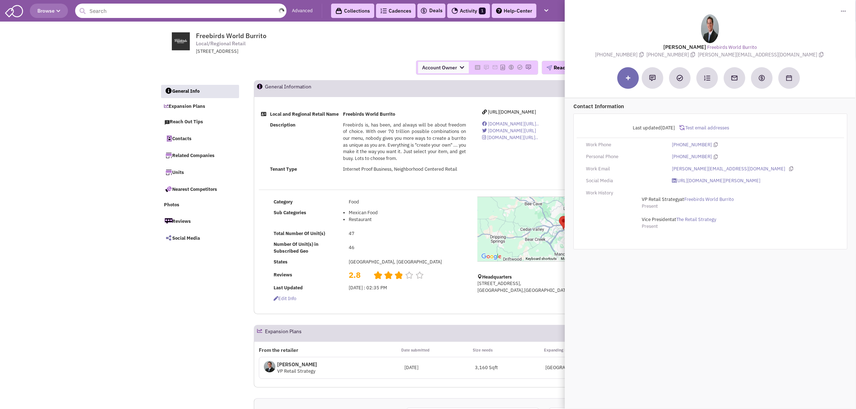
click at [131, 15] on input "text" at bounding box center [180, 11] width 211 height 14
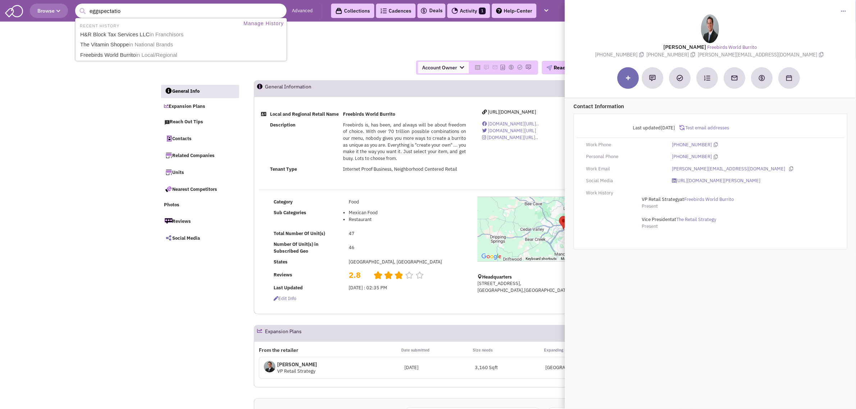
type input "eggspectation"
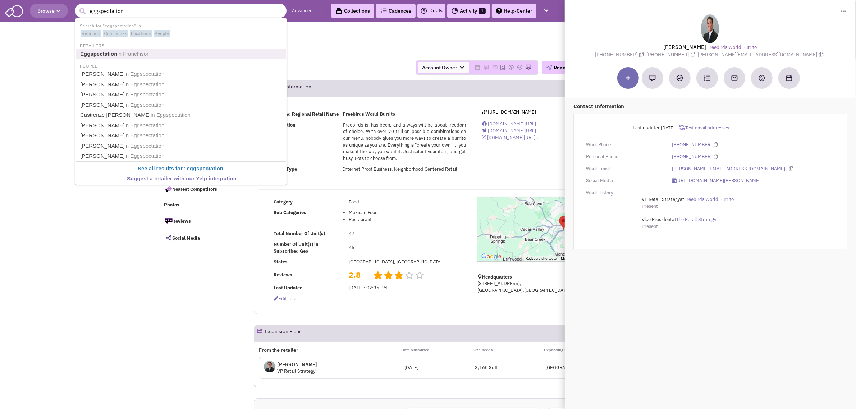
click at [123, 51] on span "in Franchisor" at bounding box center [132, 54] width 31 height 6
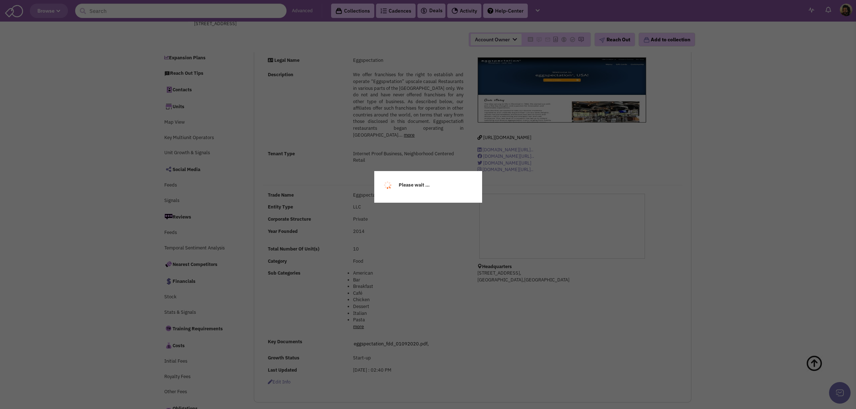
scroll to position [141, 0]
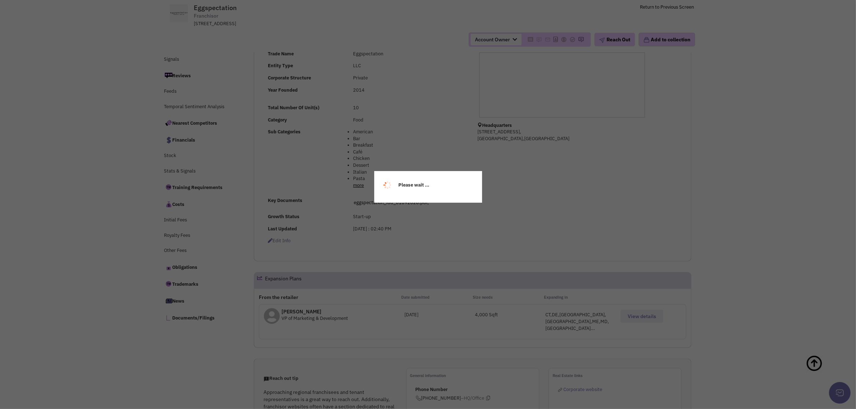
select select
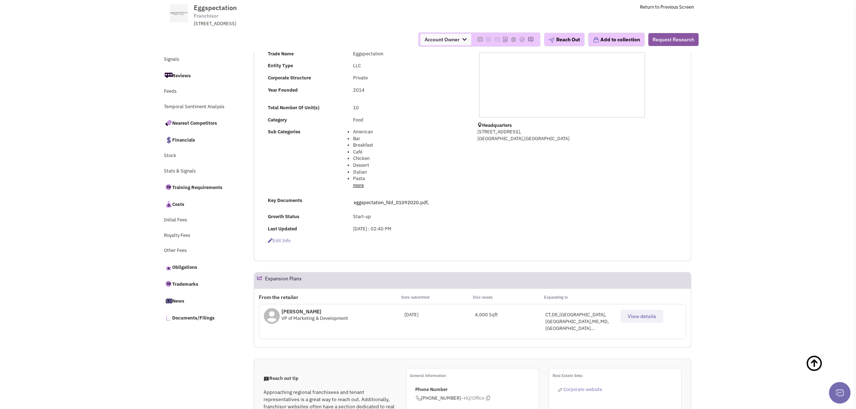
select select
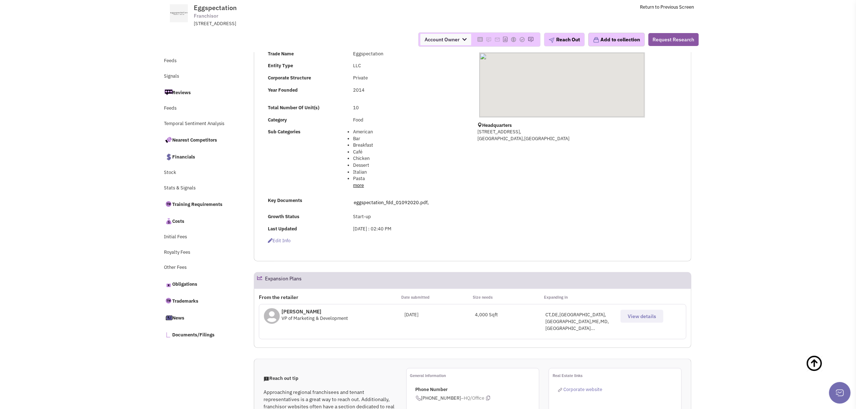
scroll to position [159, 0]
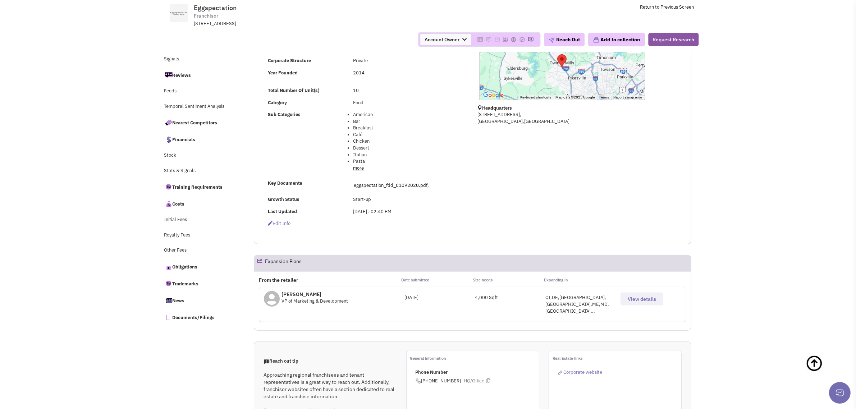
click at [631, 297] on span "View details" at bounding box center [642, 299] width 28 height 6
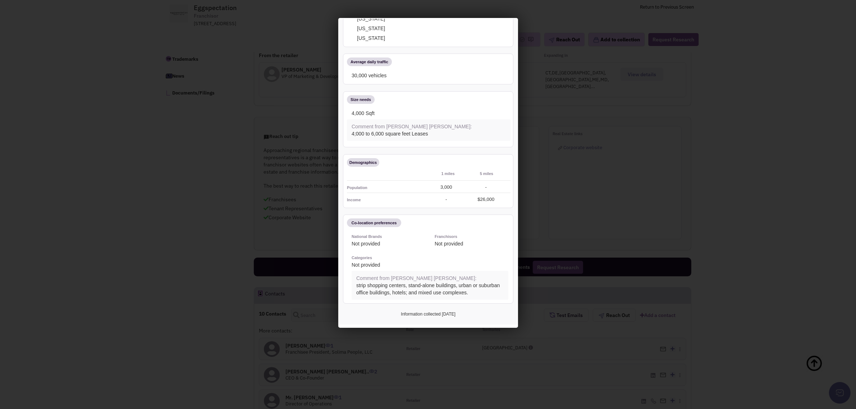
scroll to position [0, 0]
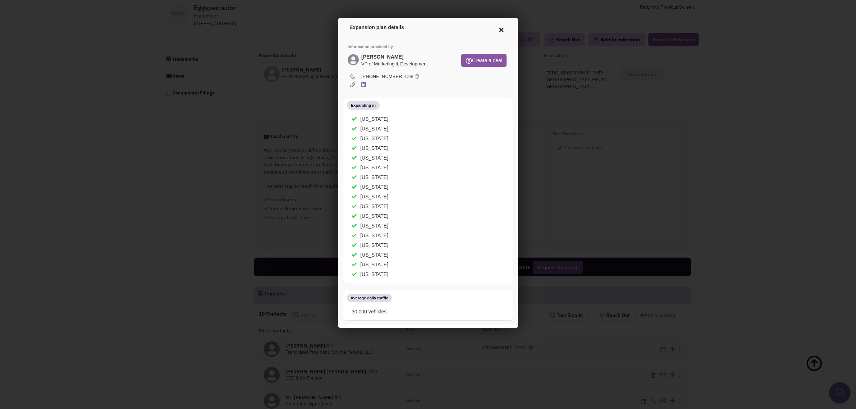
click at [157, 252] on div at bounding box center [428, 204] width 856 height 409
click at [493, 29] on icon at bounding box center [499, 28] width 15 height 17
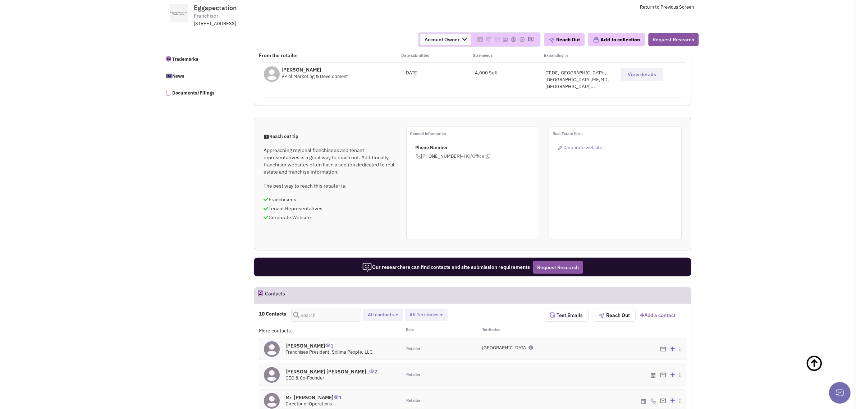
click at [655, 73] on span "View details" at bounding box center [642, 74] width 28 height 6
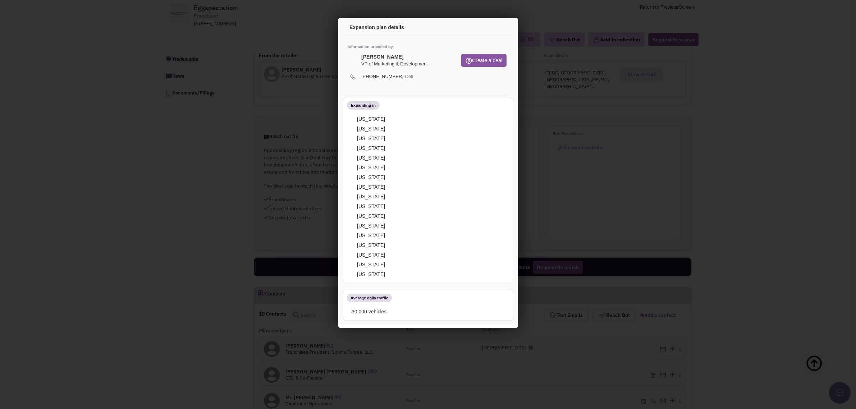
scroll to position [293, 0]
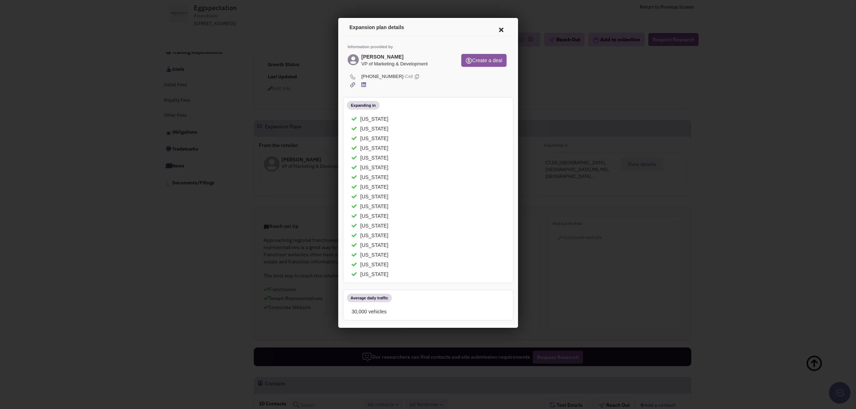
click at [493, 28] on icon at bounding box center [499, 28] width 15 height 17
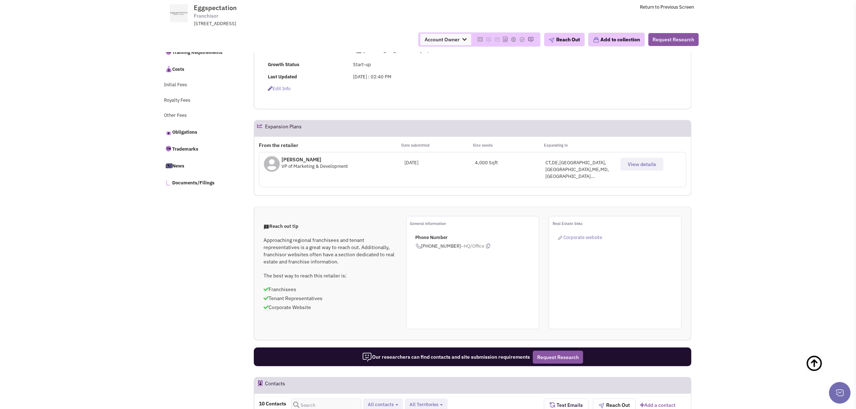
scroll to position [0, 0]
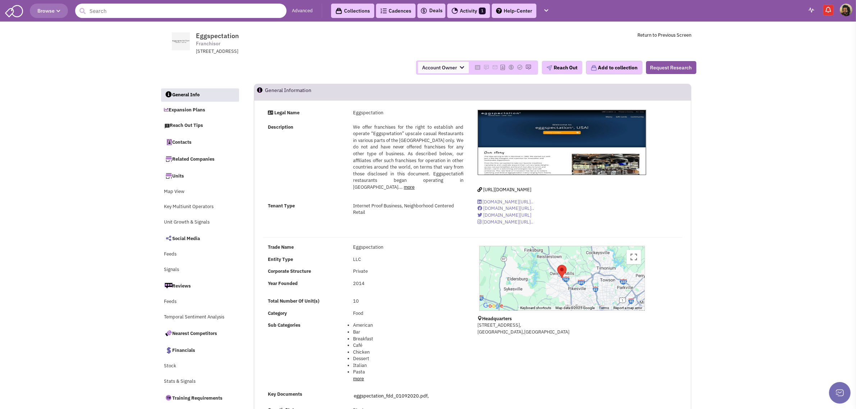
click at [132, 5] on input "text" at bounding box center [180, 11] width 211 height 14
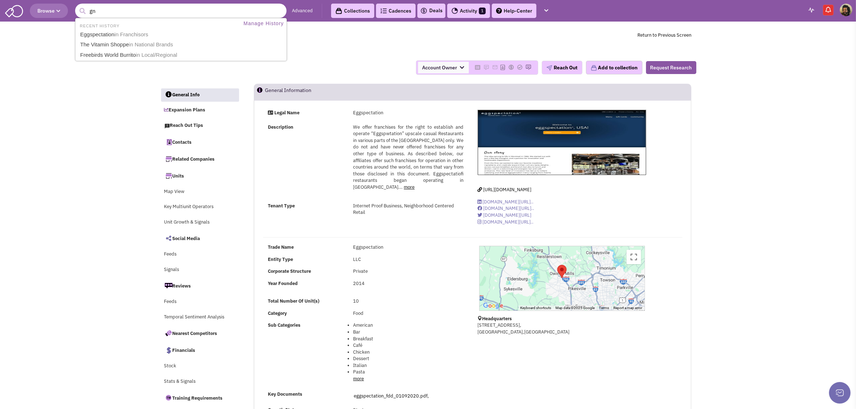
type input "gnc"
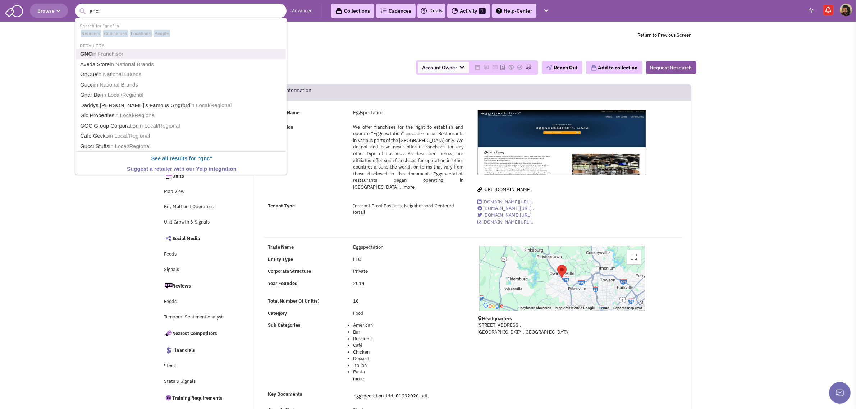
click at [128, 50] on link "GNC in Franchisor" at bounding box center [181, 54] width 207 height 10
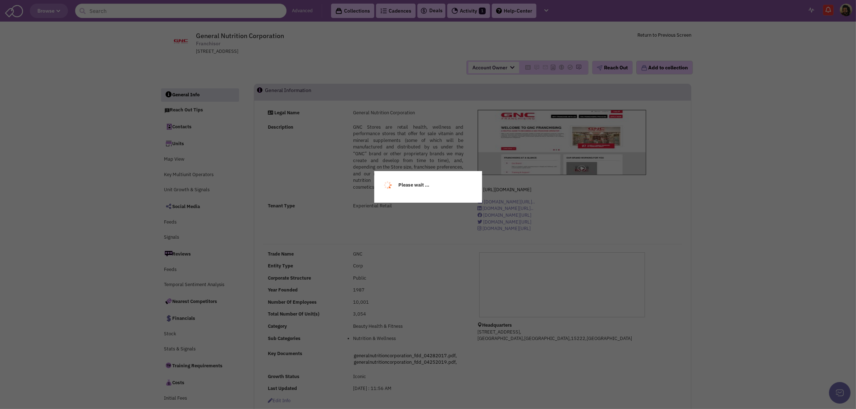
select select
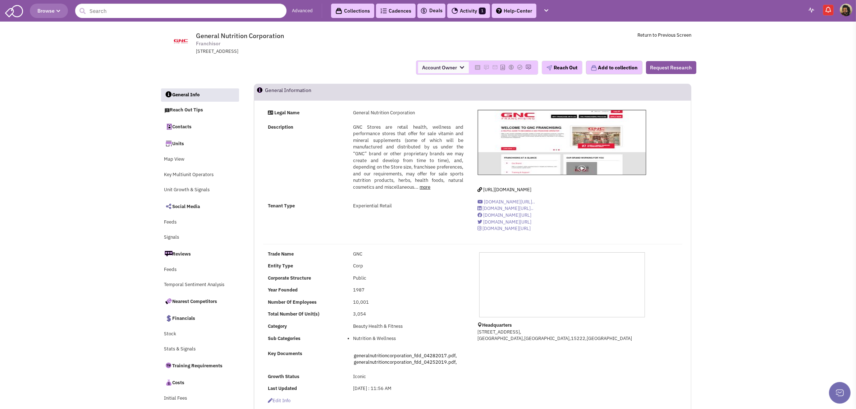
select select
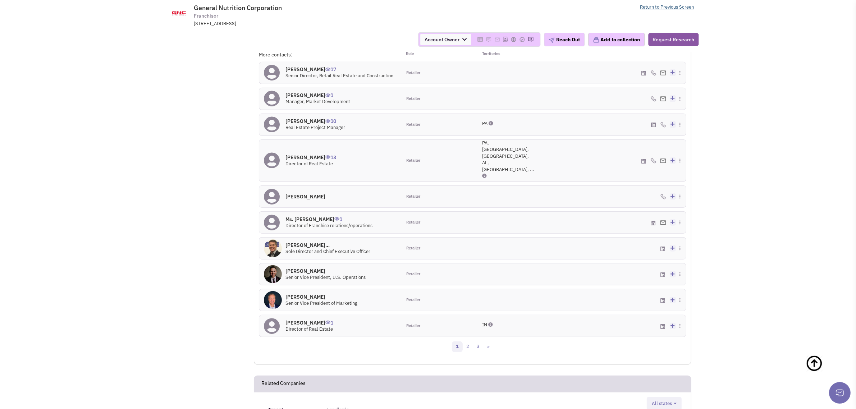
scroll to position [494, 0]
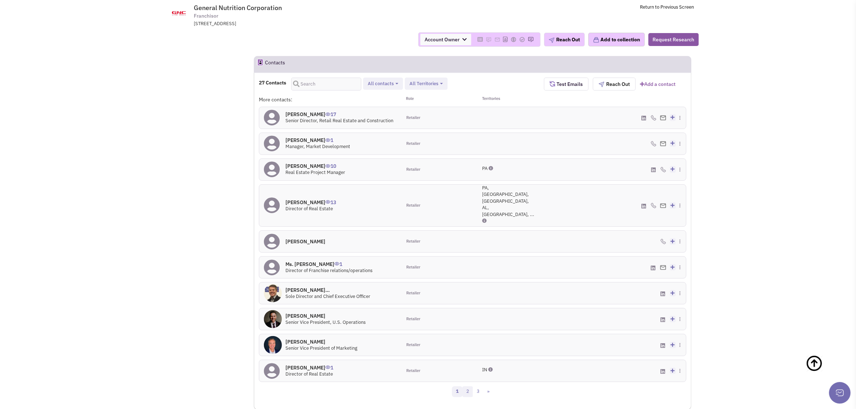
click at [470, 387] on link "2" at bounding box center [467, 392] width 11 height 11
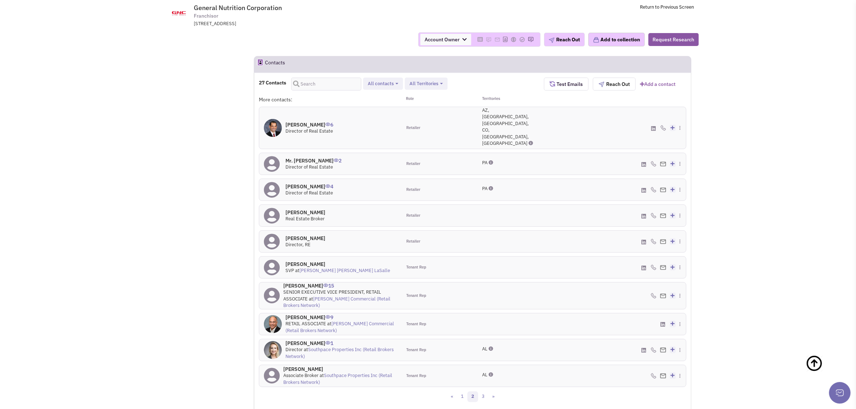
click at [316, 122] on h4 "[PERSON_NAME] 6" at bounding box center [309, 125] width 48 height 6
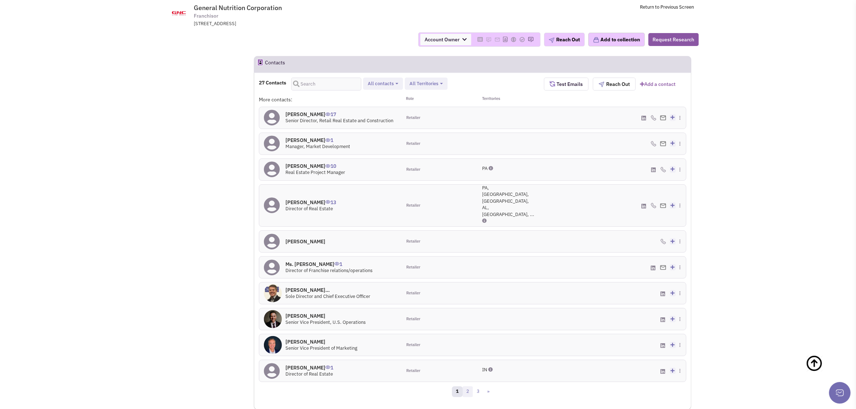
click at [470, 387] on link "2" at bounding box center [467, 392] width 11 height 11
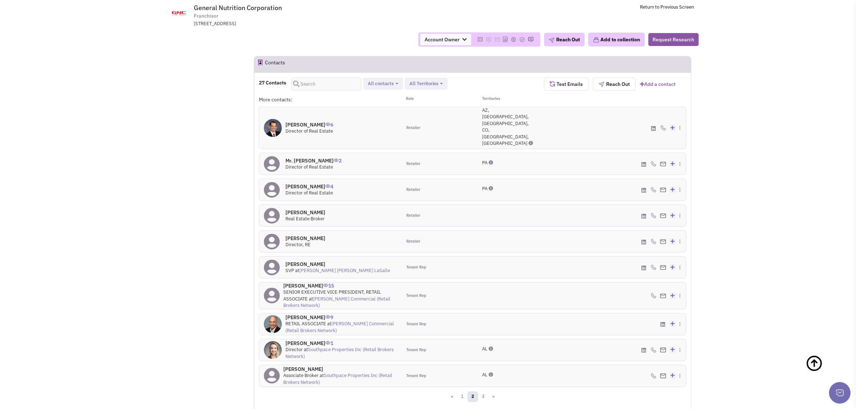
click at [655, 126] on icon at bounding box center [653, 128] width 5 height 5
